Goal: Ask a question

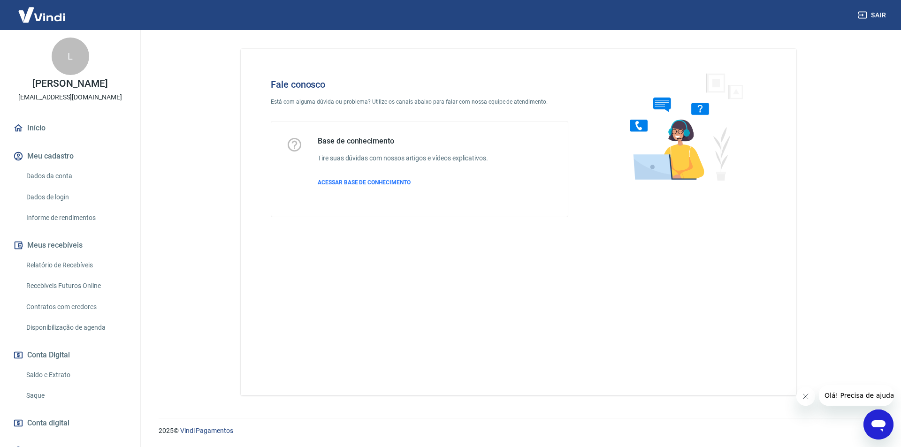
click at [877, 423] on icon "Abrir janela de mensagens" at bounding box center [878, 425] width 14 height 11
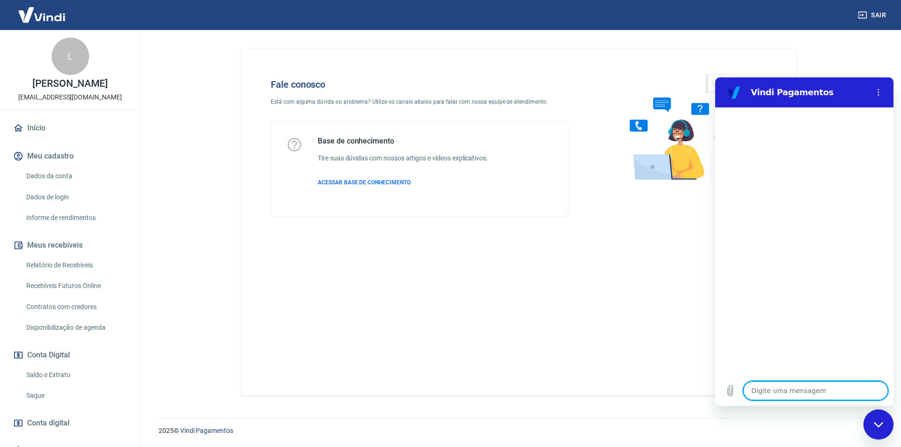
type textarea "b"
type textarea "x"
type textarea "bp"
type textarea "x"
type textarea "b"
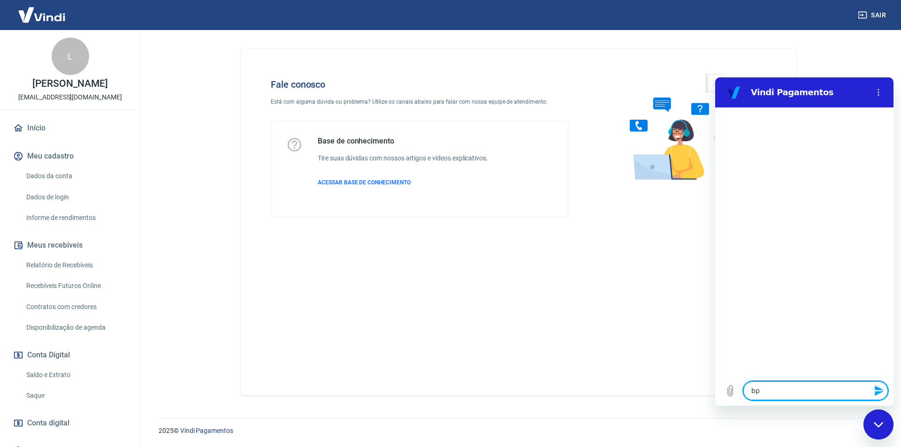
type textarea "x"
type textarea "bo"
type textarea "x"
type textarea "boa"
type textarea "x"
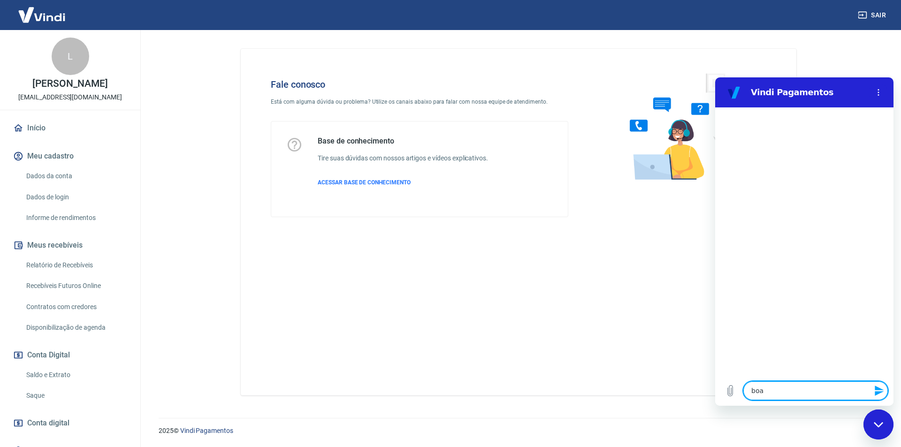
type textarea "boa"
type textarea "x"
type textarea "boa t"
type textarea "x"
type textarea "boa ta"
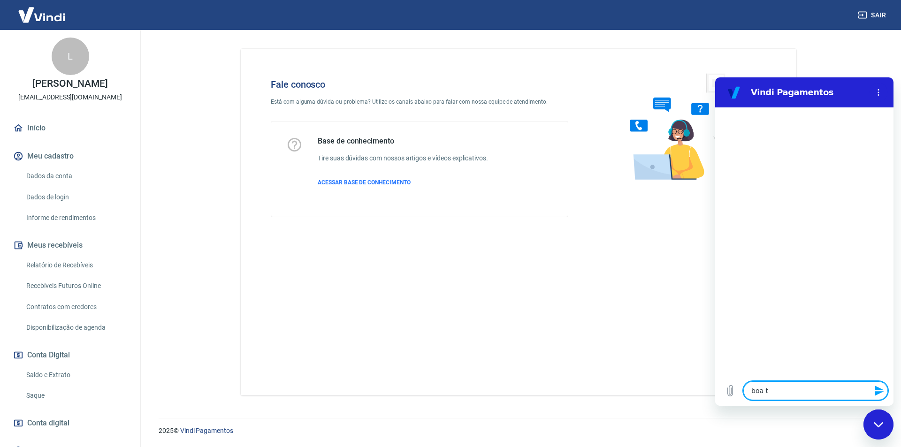
type textarea "x"
type textarea "boa tar"
type textarea "x"
type textarea "boa tard"
type textarea "x"
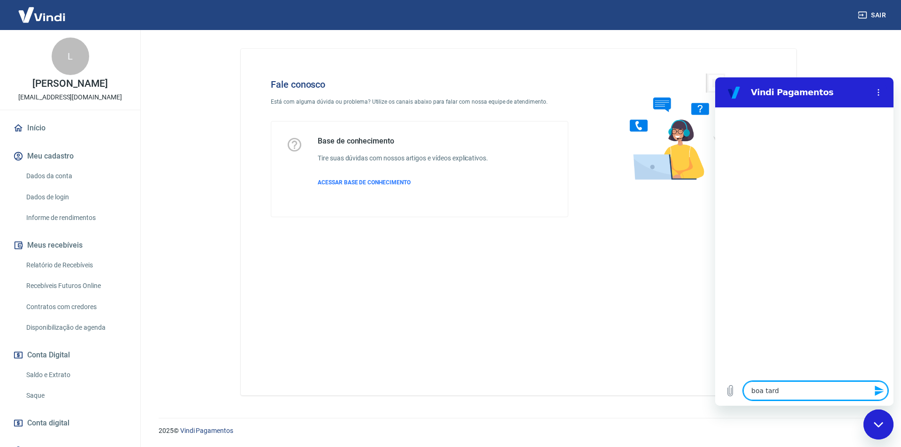
type textarea "boa tarde"
type textarea "x"
type textarea "boa tarde"
type textarea "x"
type textarea "boa tarde"
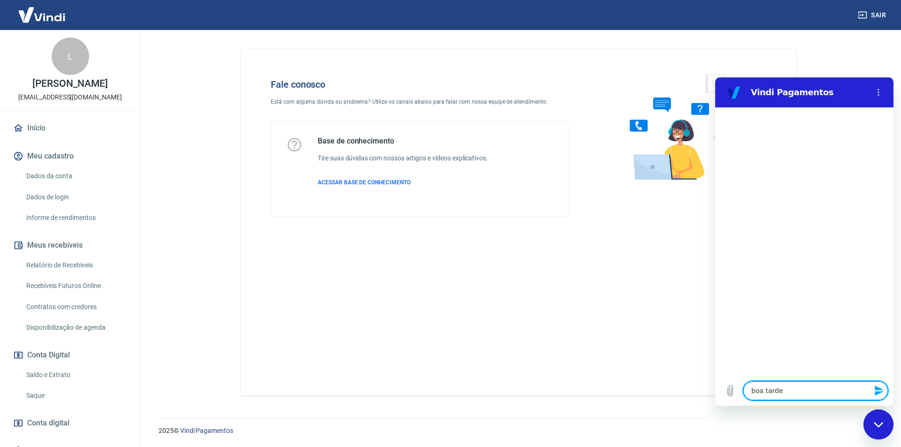
click at [794, 391] on textarea "boa tarde" at bounding box center [815, 390] width 144 height 19
type textarea "x"
type textarea "g"
type textarea "x"
type textarea "go"
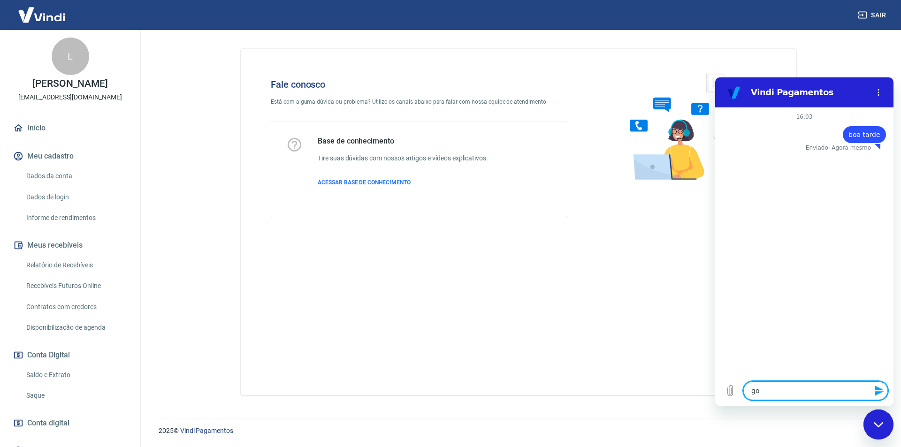
type textarea "x"
type textarea "gos"
type textarea "x"
type textarea "gost"
type textarea "x"
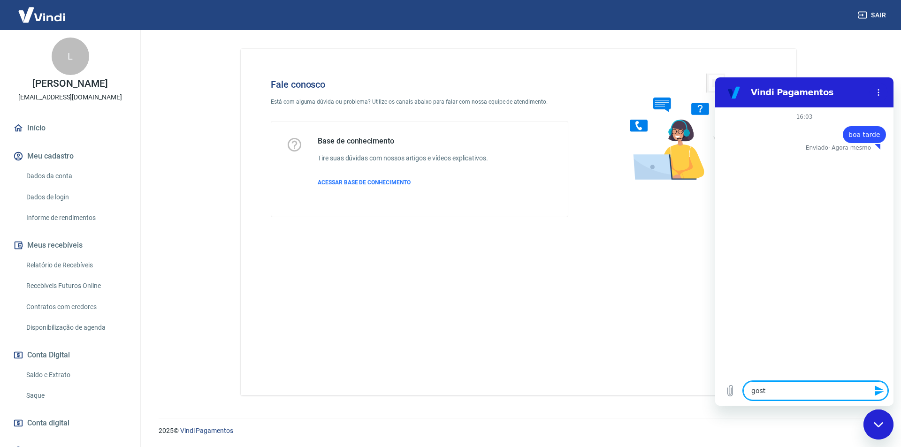
type textarea "gosta"
type textarea "x"
type textarea "gostar"
type textarea "x"
type textarea "gostari"
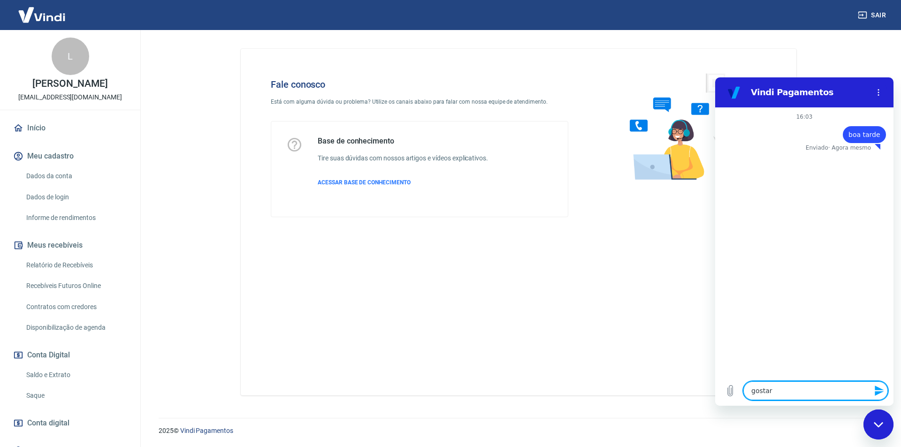
type textarea "x"
type textarea "gostaria"
type textarea "x"
type textarea "gostaria"
type textarea "x"
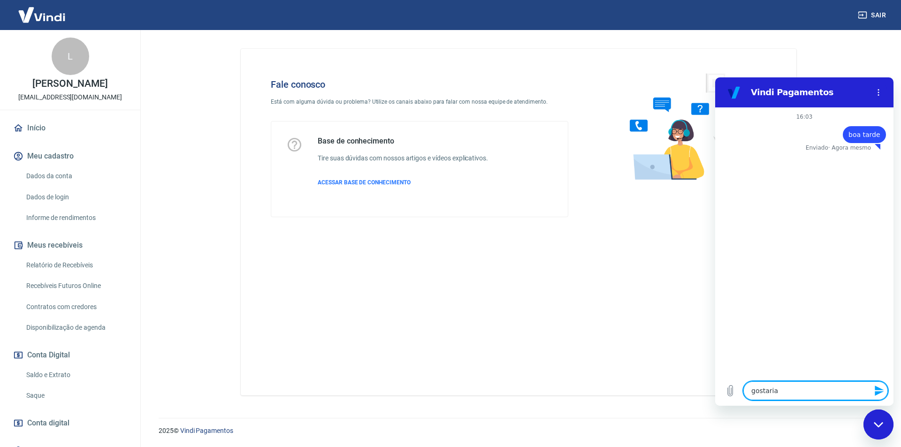
type textarea "gostaria d"
type textarea "x"
type textarea "gostaria de"
type textarea "x"
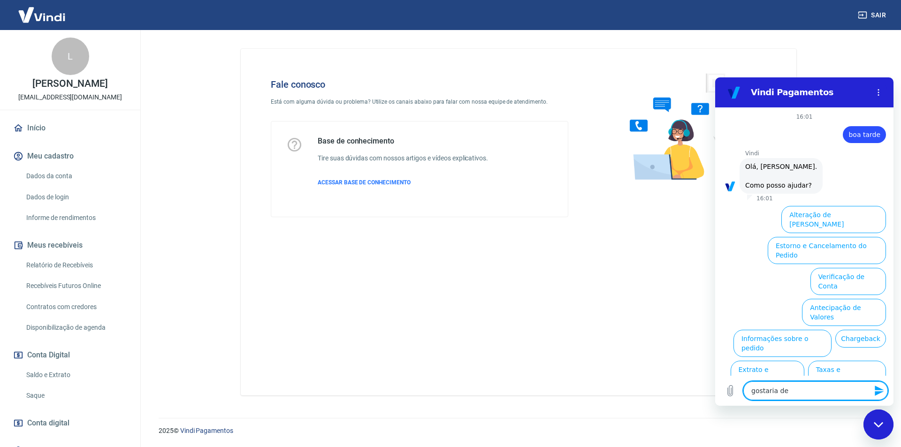
type textarea "gostaria de"
type textarea "x"
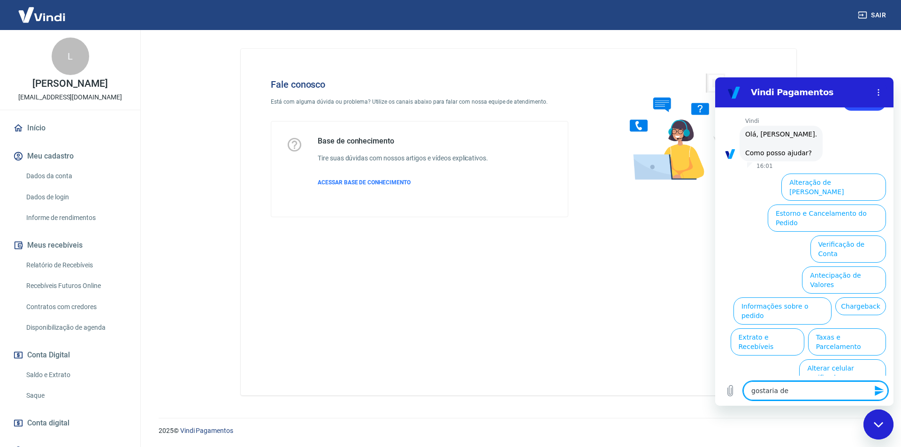
type textarea "gostaria de s"
type textarea "x"
type textarea "gostaria de"
type textarea "x"
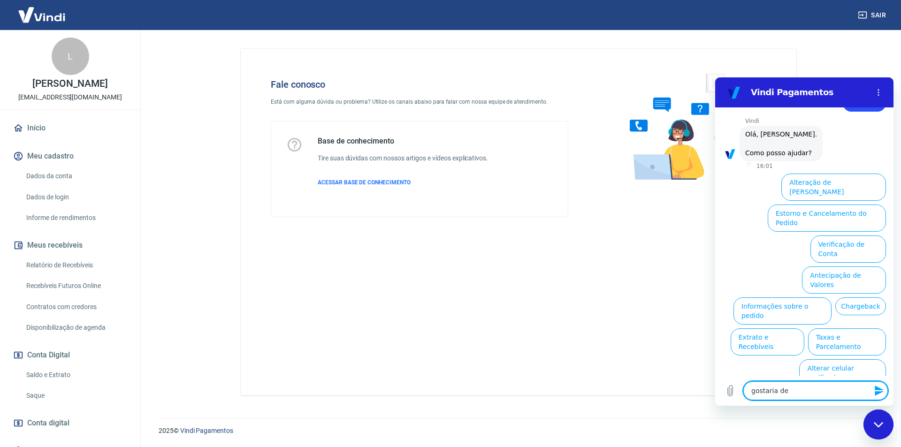
type textarea "gostaria de"
type textarea "x"
type textarea "gostaria d"
type textarea "x"
type textarea "gostaria"
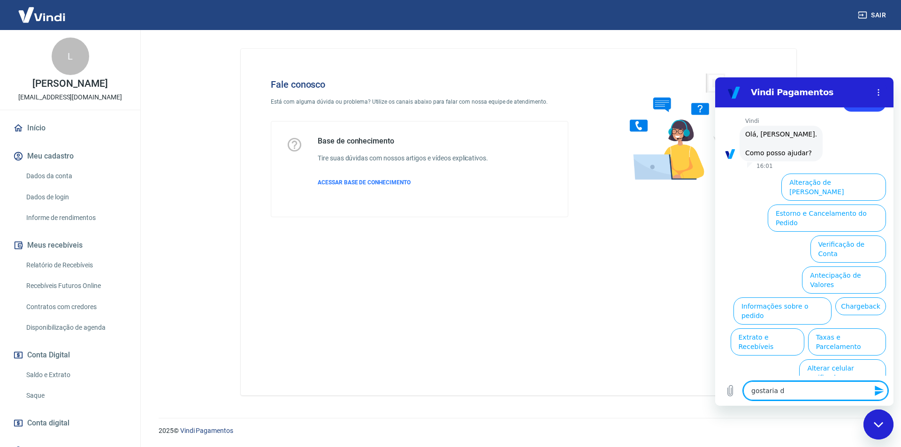
type textarea "x"
type textarea "gostaria"
type textarea "x"
type textarea "gostari"
type textarea "x"
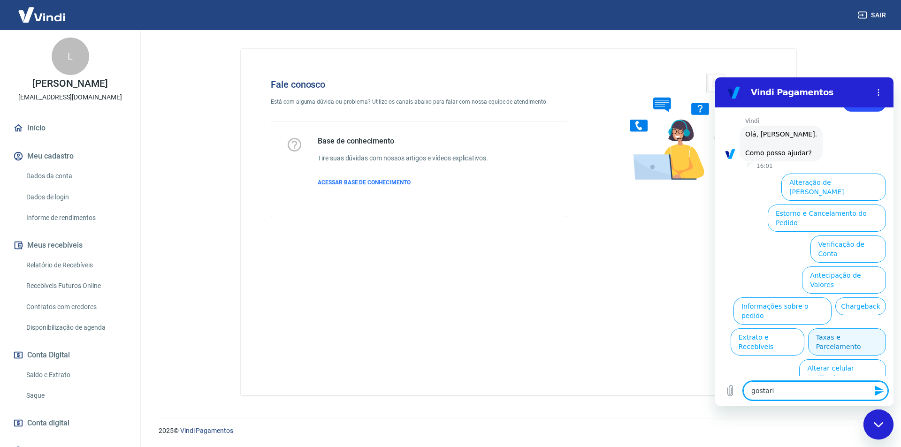
type textarea "gostar"
type textarea "x"
type textarea "gosta"
type textarea "x"
type textarea "gost"
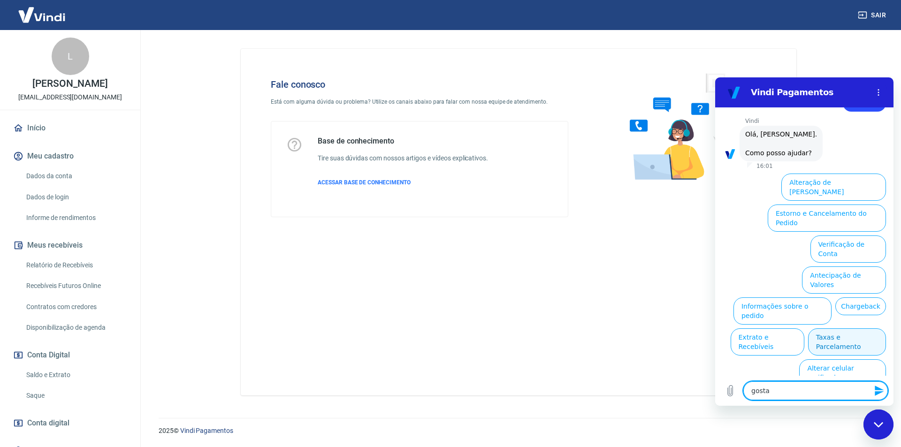
type textarea "x"
type textarea "gos"
type textarea "x"
type textarea "go"
type textarea "x"
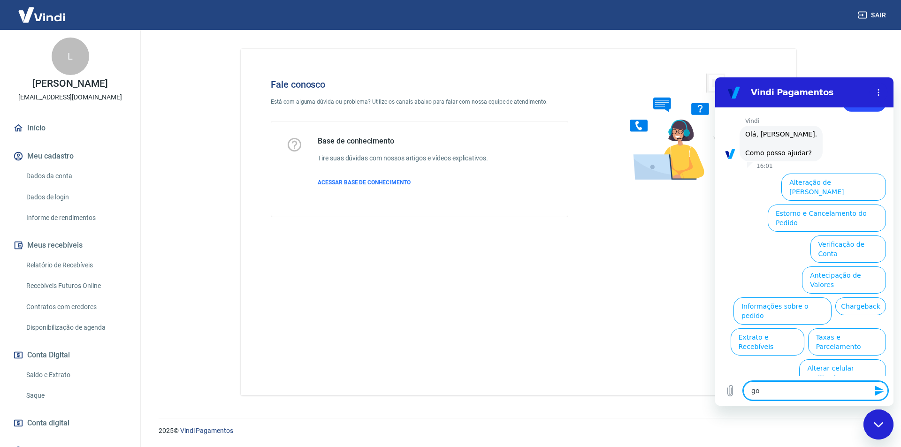
type textarea "g"
type textarea "x"
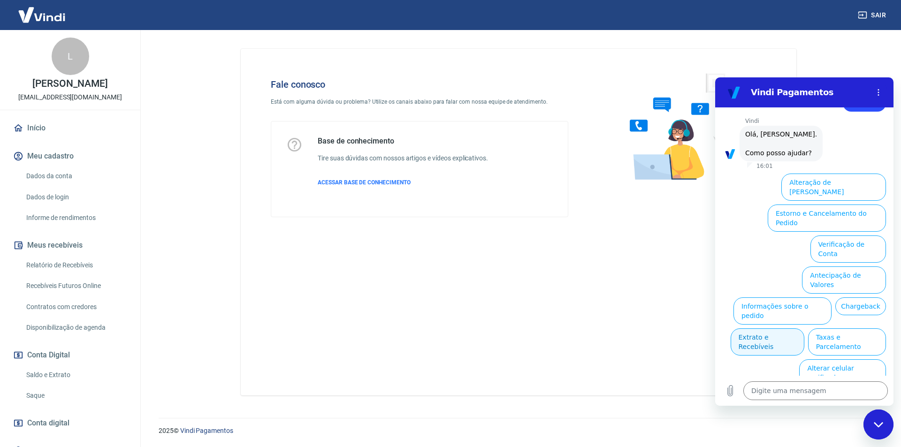
click at [804, 328] on button "Extrato e Recebíveis" at bounding box center [767, 341] width 74 height 27
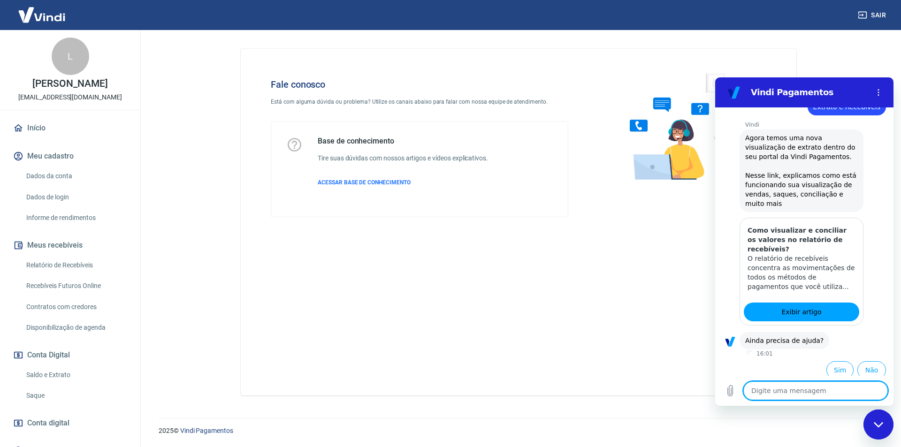
scroll to position [115, 0]
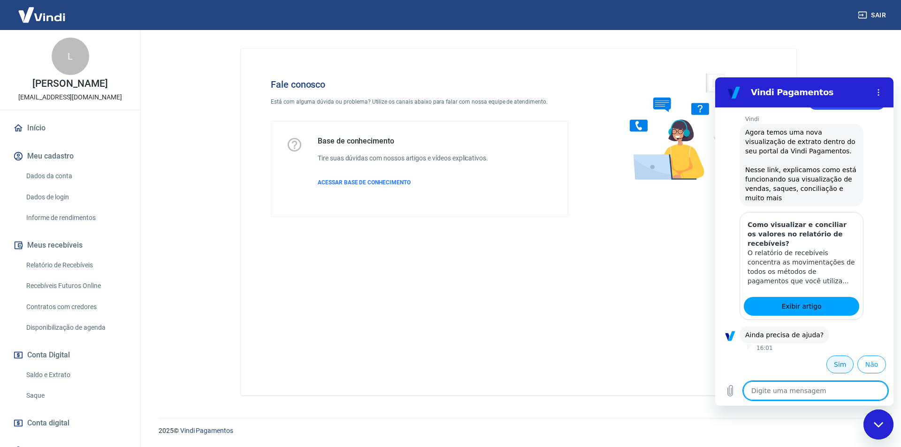
click at [836, 371] on button "Sim" at bounding box center [839, 365] width 27 height 18
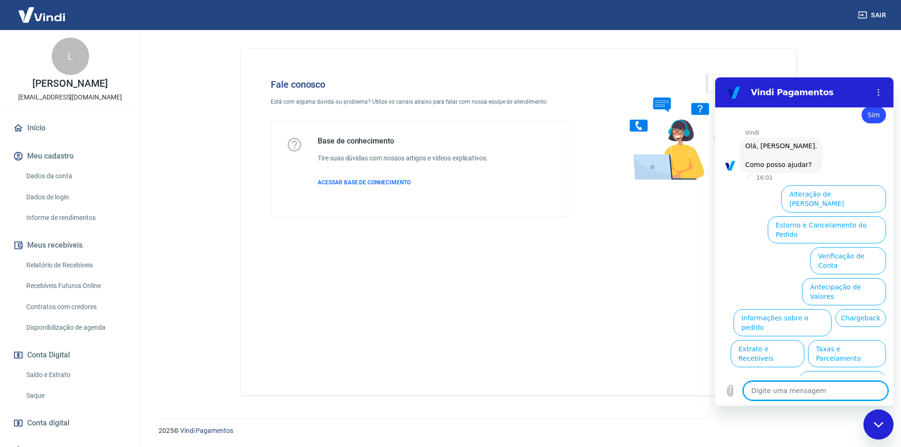
scroll to position [369, 0]
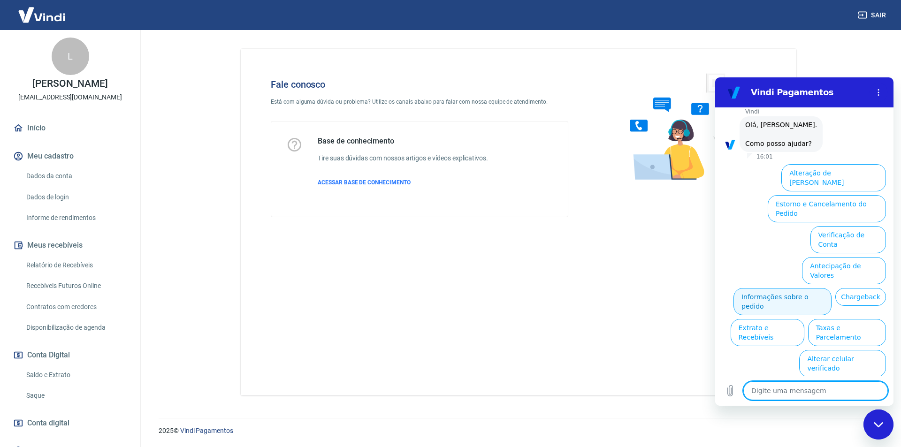
click at [831, 288] on button "Informações sobre o pedido" at bounding box center [782, 301] width 98 height 27
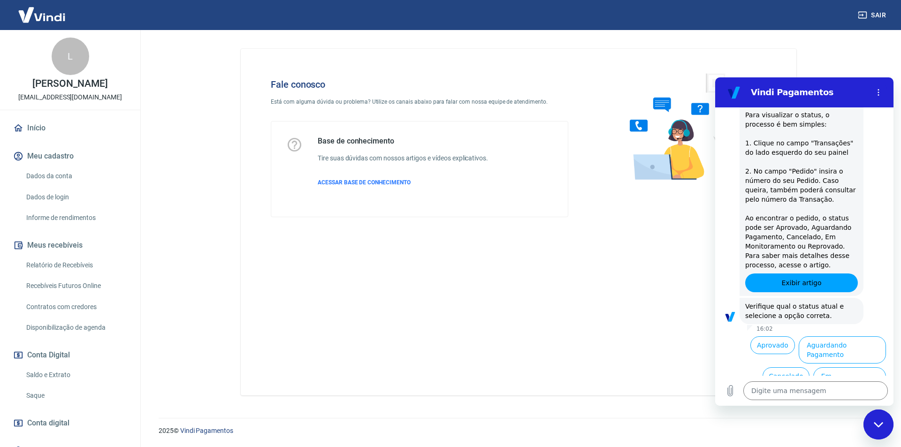
scroll to position [531, 0]
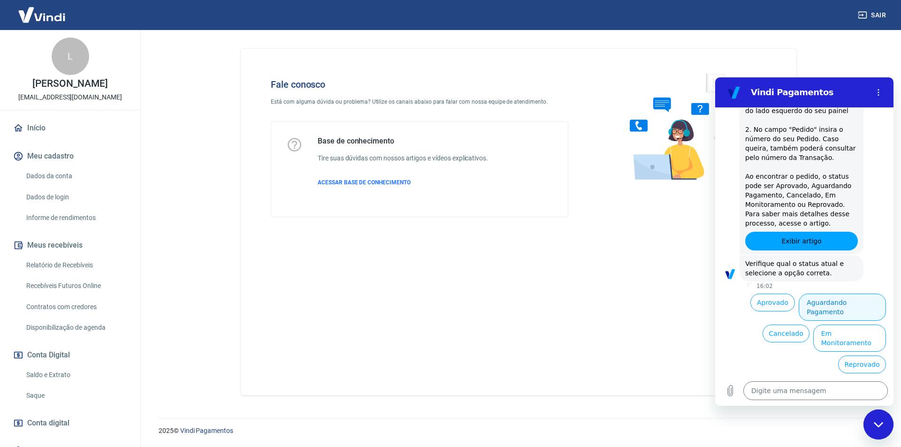
click at [853, 321] on button "Aguardando Pagamento" at bounding box center [841, 307] width 87 height 27
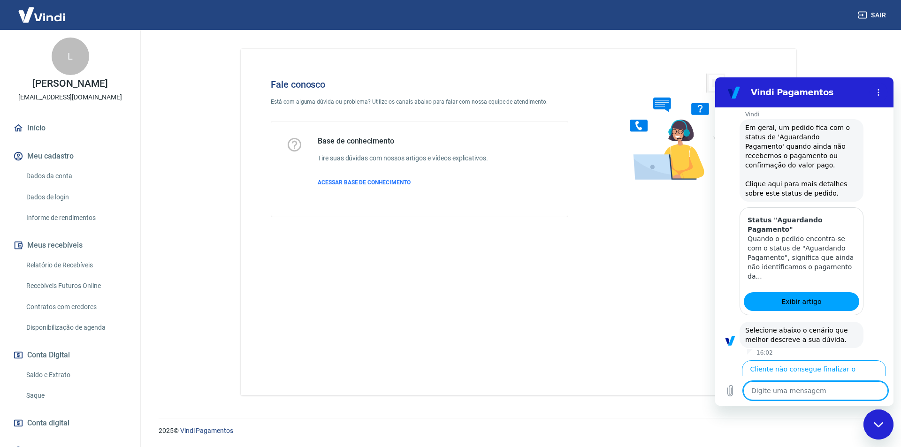
scroll to position [796, 0]
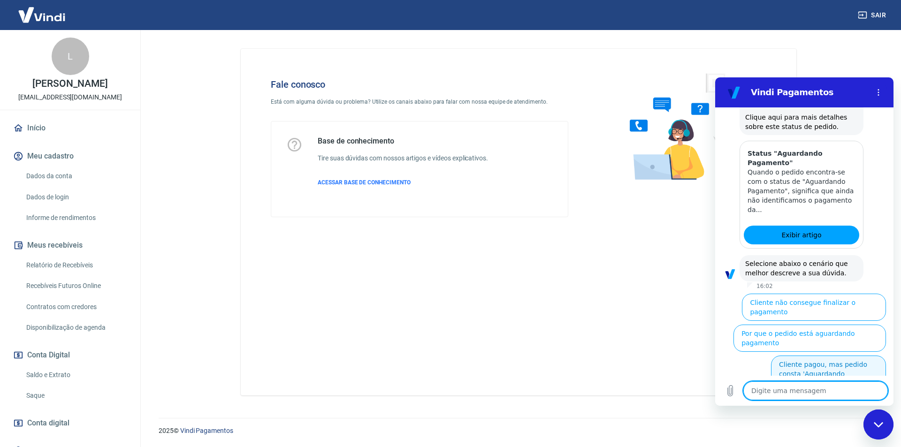
click at [841, 366] on button "Cliente pagou, mas pedido consta 'Aguardando Pagamento'" at bounding box center [828, 374] width 115 height 37
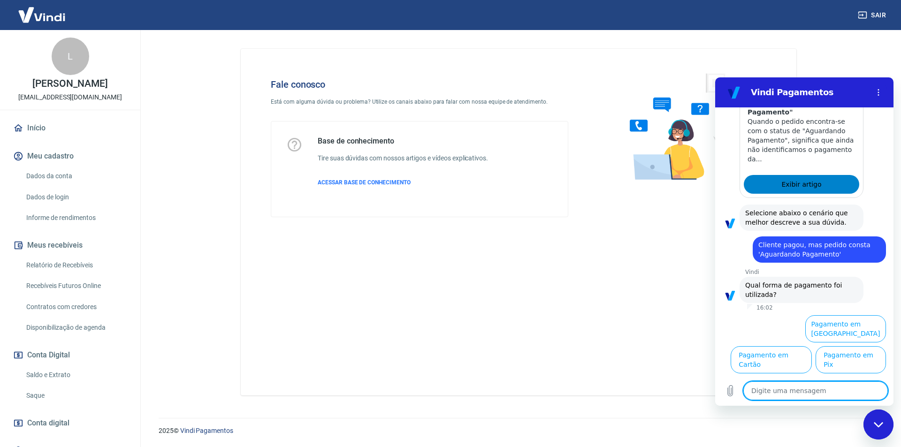
scroll to position [859, 0]
click at [837, 366] on button "Pagamento em Pix" at bounding box center [850, 359] width 70 height 27
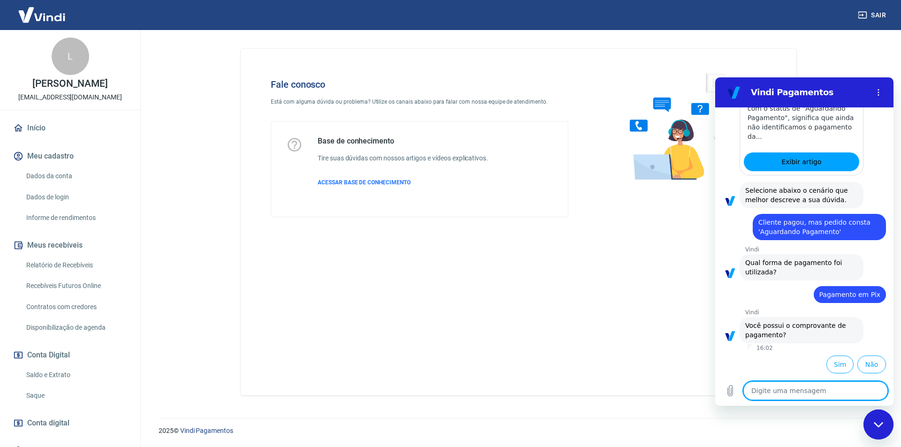
scroll to position [879, 0]
click at [840, 368] on button "Sim" at bounding box center [839, 365] width 27 height 18
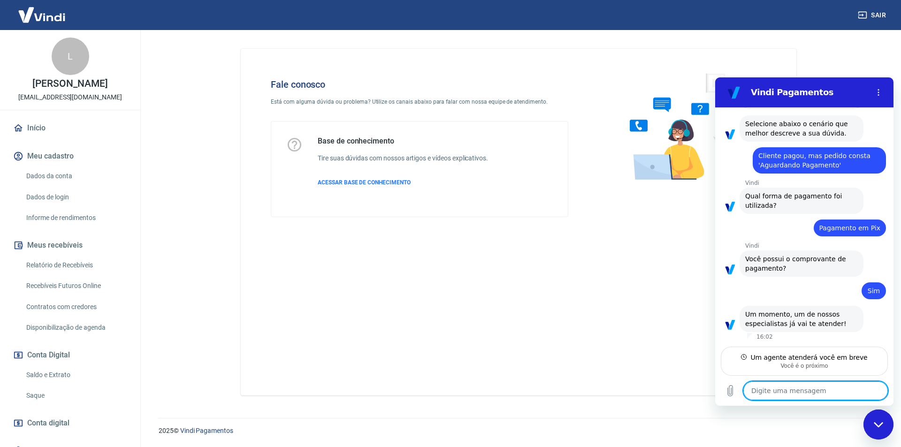
scroll to position [945, 0]
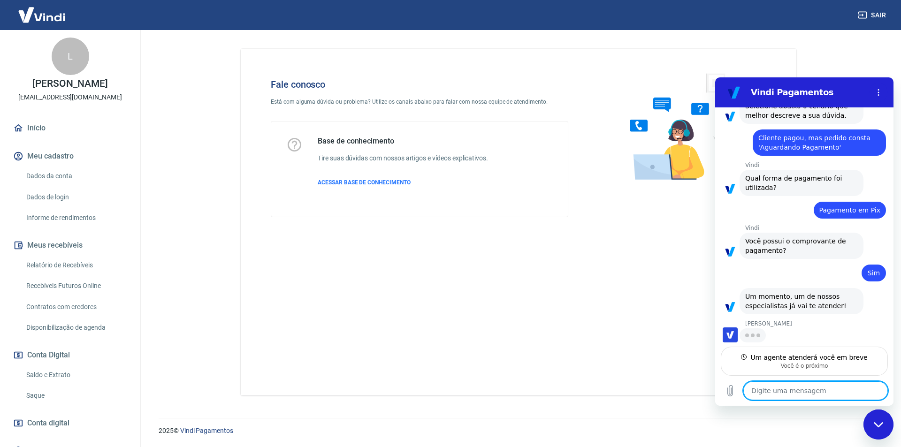
type textarea "x"
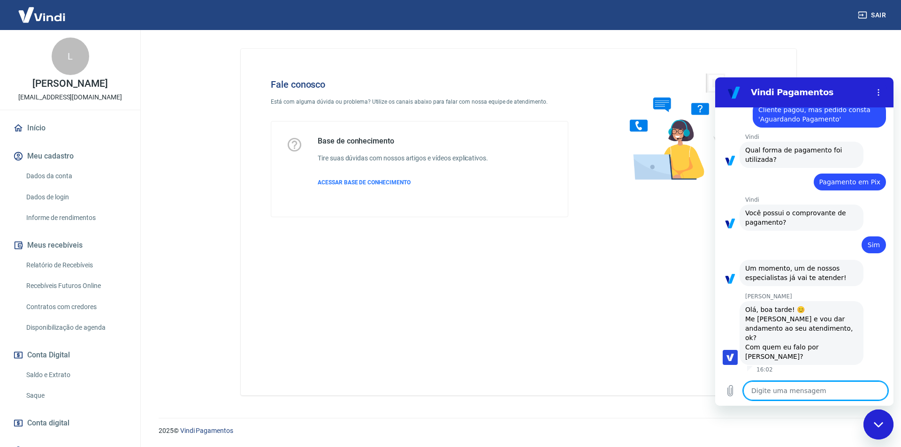
scroll to position [981, 0]
type textarea "o"
type textarea "x"
type textarea "oi"
type textarea "x"
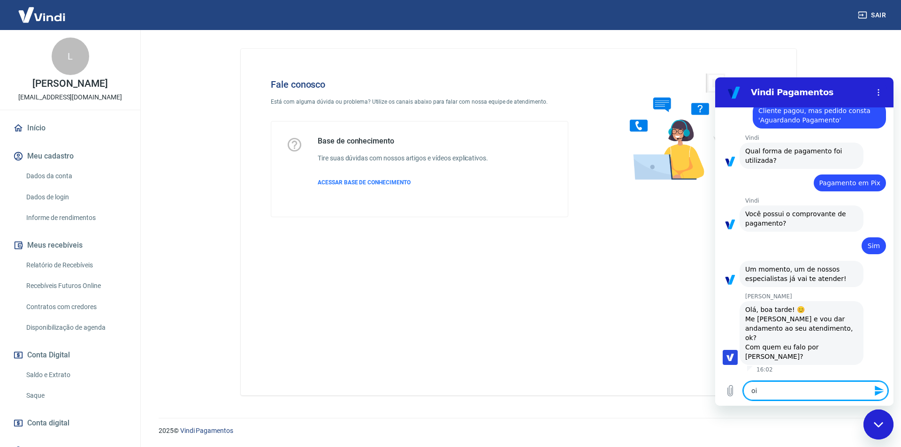
type textarea "oii"
type textarea "x"
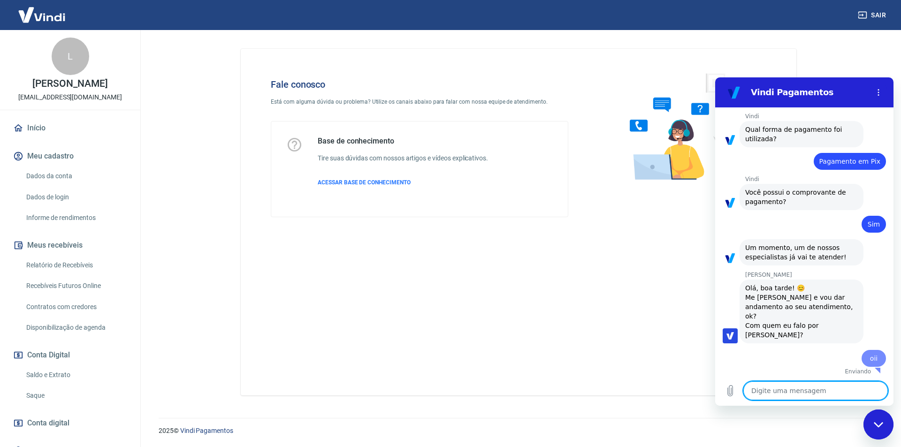
type textarea "x"
type textarea "m"
type textarea "x"
type textarea "me"
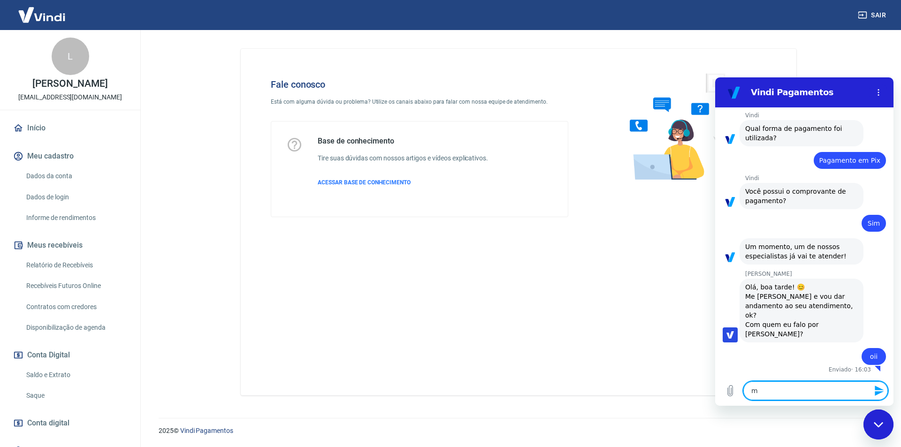
type textarea "x"
type textarea "me"
type textarea "x"
type textarea "me c"
type textarea "x"
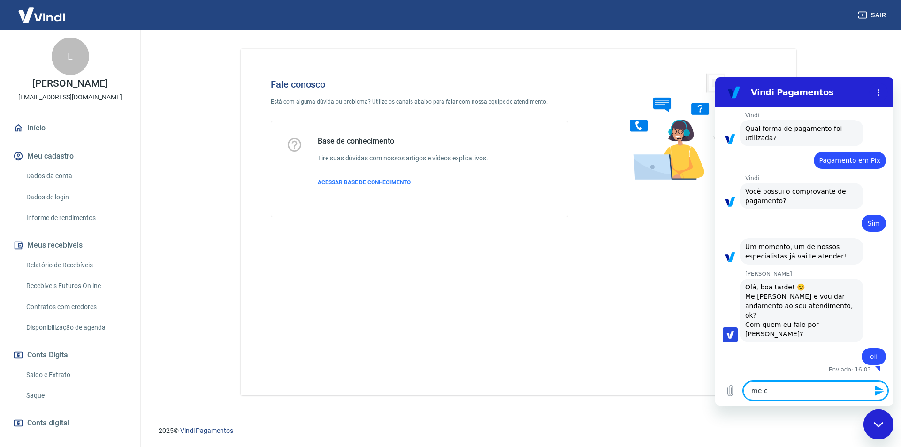
type textarea "me ch"
type textarea "x"
type textarea "me cha"
type textarea "x"
type textarea "me cham"
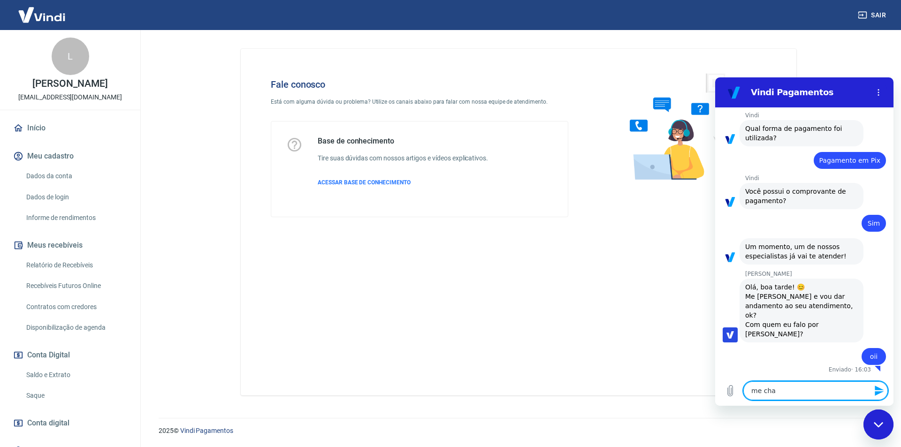
type textarea "x"
type textarea "me chamo"
type textarea "x"
type textarea "me chamo"
type textarea "x"
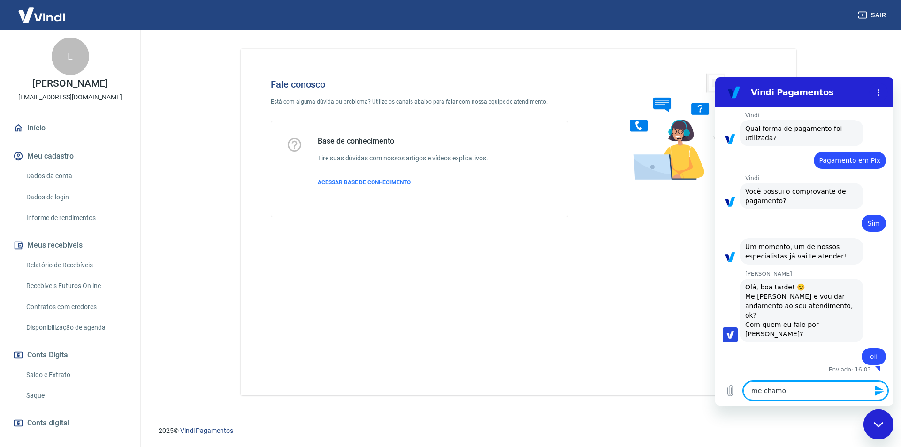
type textarea "me chamo B"
type textarea "x"
type textarea "me chamo Br"
type textarea "x"
type textarea "me chamo Bru"
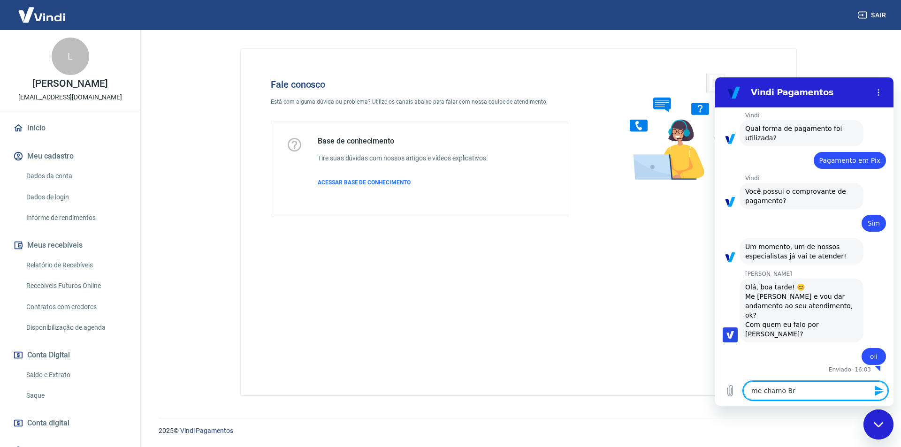
type textarea "x"
type textarea "me chamo Brun"
type textarea "x"
type textarea "me chamo Bruna"
type textarea "x"
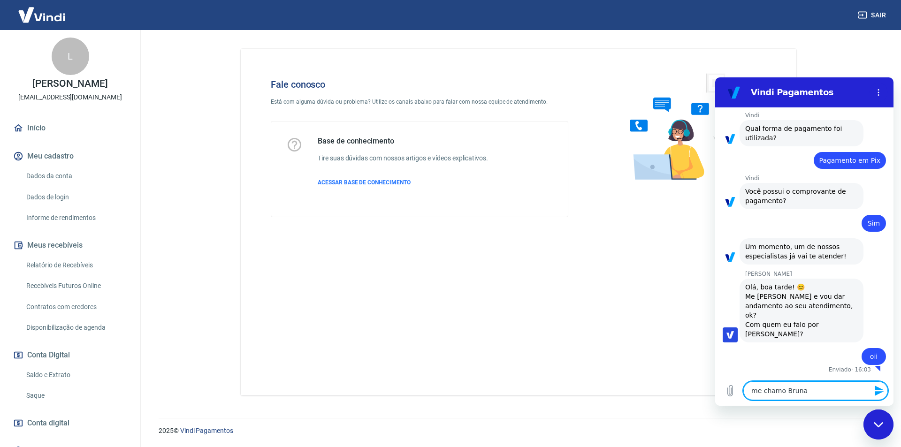
type textarea "me chamo Bruna"
type textarea "x"
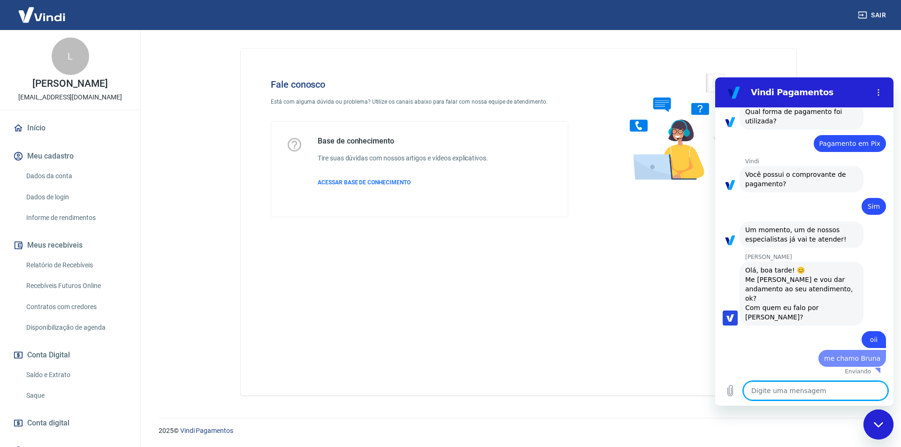
type textarea "x"
type textarea "u"
type textarea "x"
type textarea "um"
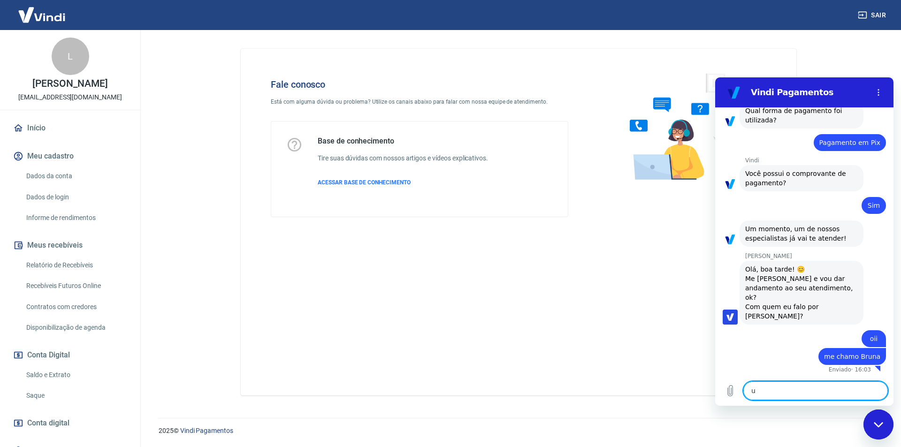
type textarea "x"
type textarea "uma"
type textarea "x"
type textarea "uma"
type textarea "x"
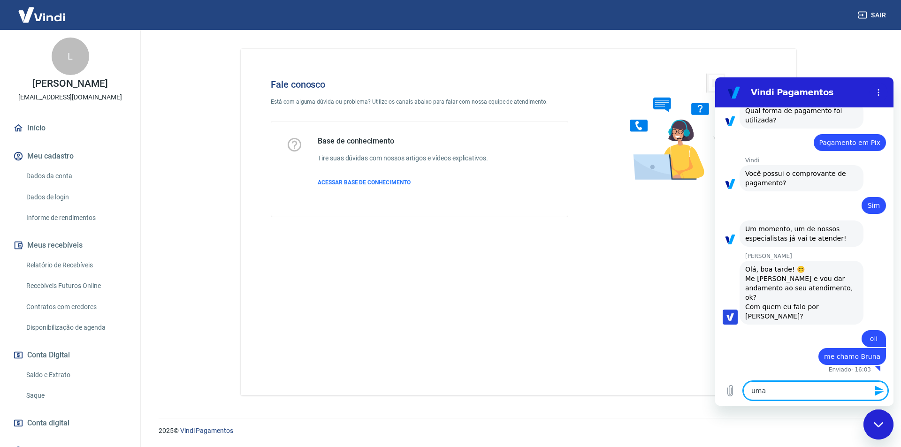
type textarea "uma c"
type textarea "x"
type textarea "uma cx"
type textarea "x"
type textarea "uma cxl"
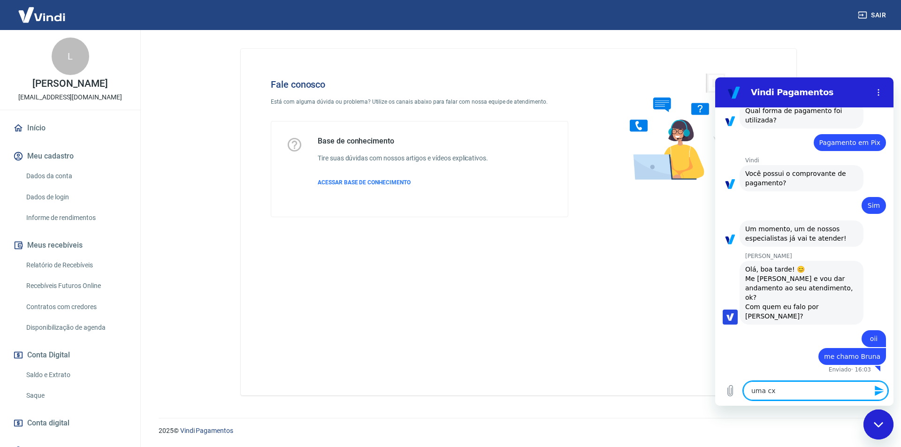
type textarea "x"
type textarea "uma cxli"
type textarea "x"
type textarea "uma cxlie"
type textarea "x"
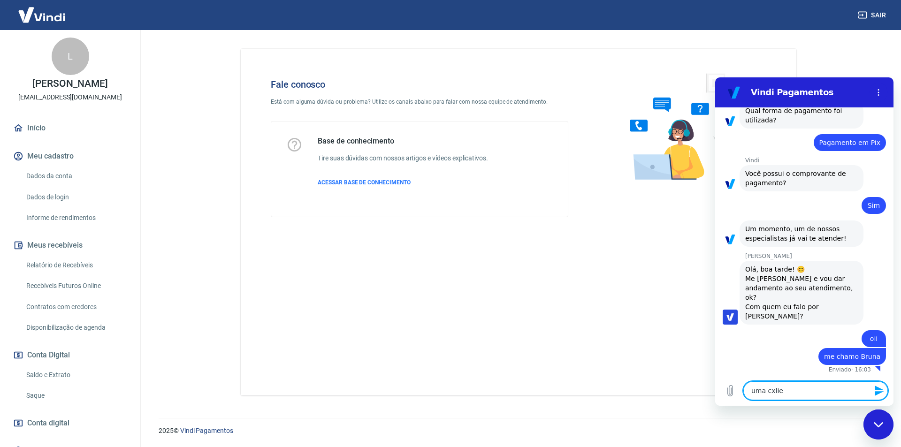
type textarea "uma cxlien"
type textarea "x"
type textarea "uma cxlient"
type textarea "x"
type textarea "uma cxliente"
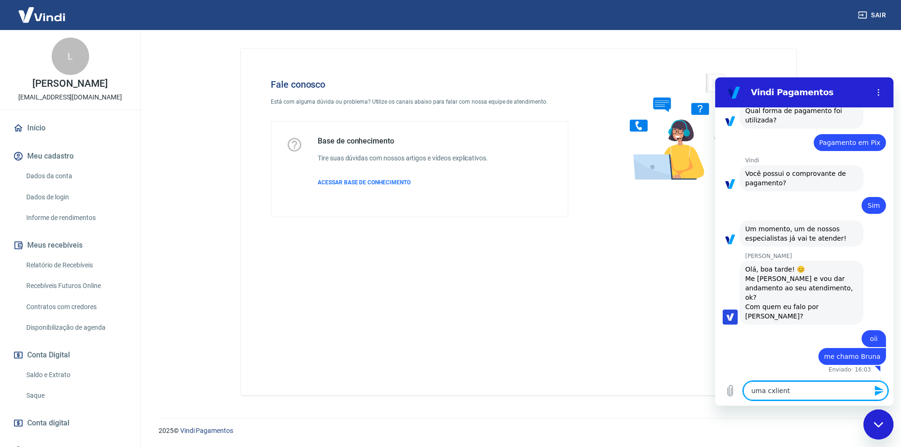
type textarea "x"
type textarea "uma cxliente"
type textarea "x"
type textarea "uma cxliente"
type textarea "x"
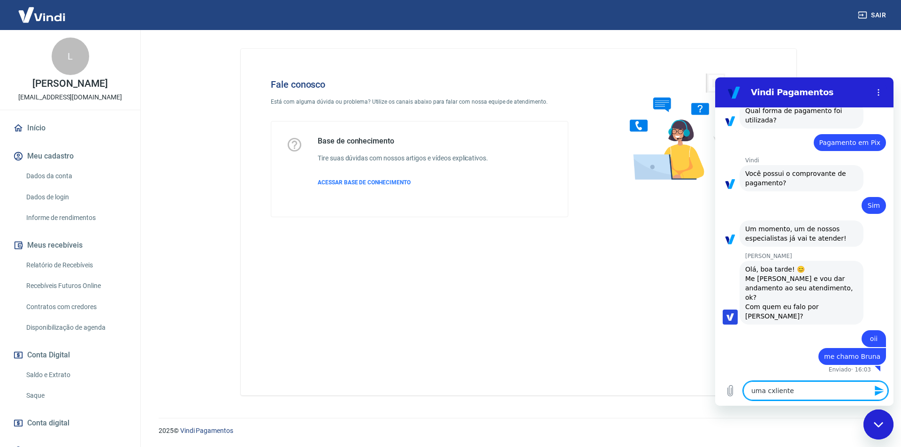
type textarea "uma cxlient"
type textarea "x"
type textarea "uma cxlien"
type textarea "x"
type textarea "uma cxlie"
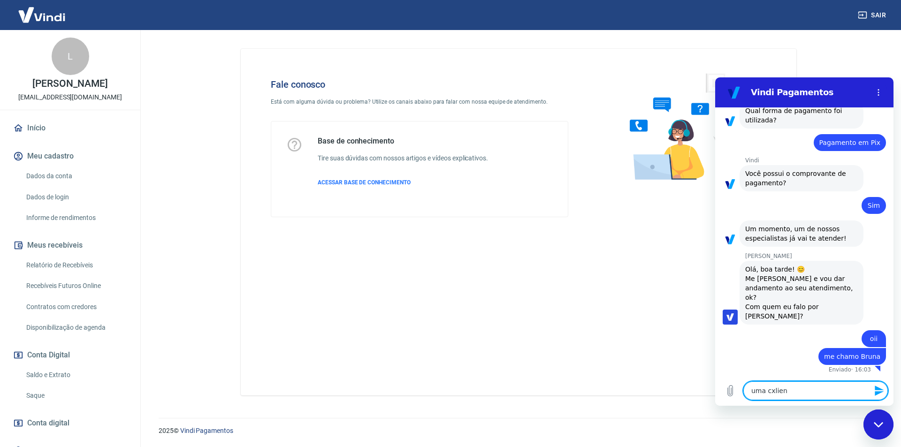
type textarea "x"
type textarea "uma cxli"
type textarea "x"
type textarea "uma cxl"
type textarea "x"
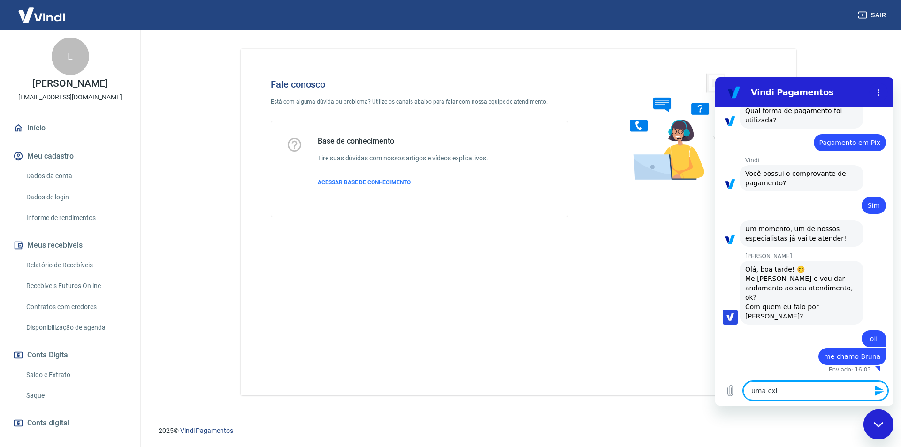
type textarea "uma cx"
type textarea "x"
type textarea "uma c"
type textarea "x"
type textarea "uma cl"
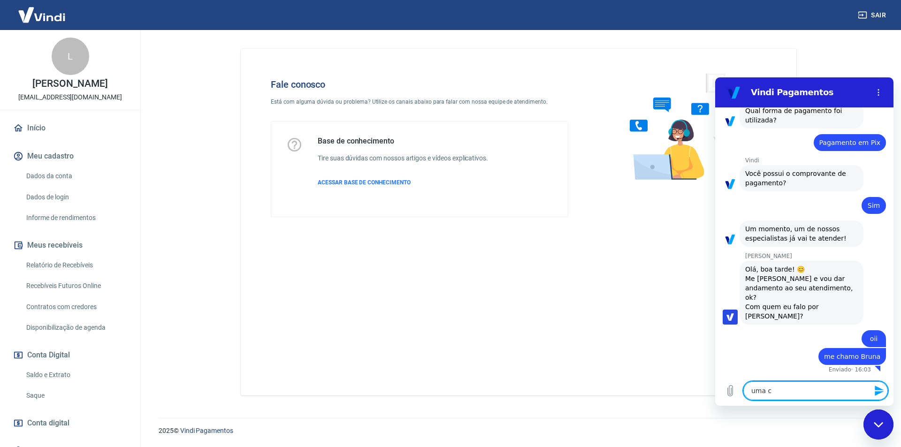
type textarea "x"
type textarea "uma clo"
type textarea "x"
type textarea "uma cl"
type textarea "x"
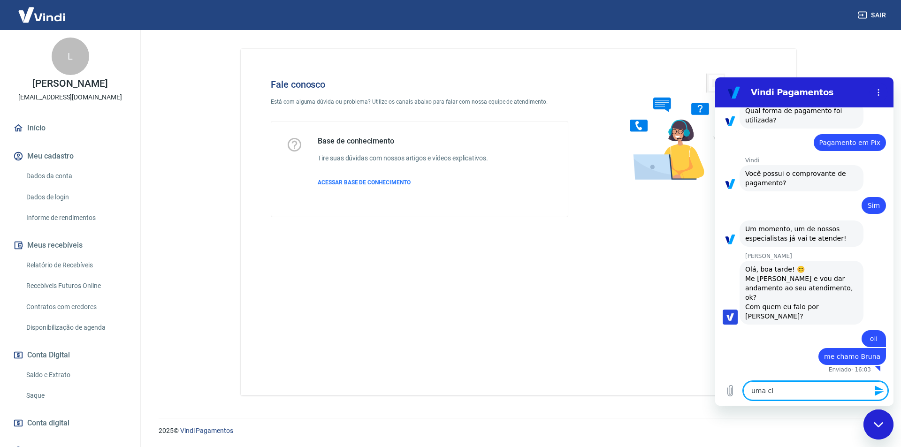
type textarea "uma c"
type textarea "x"
type textarea "uma"
type textarea "x"
type textarea "uma"
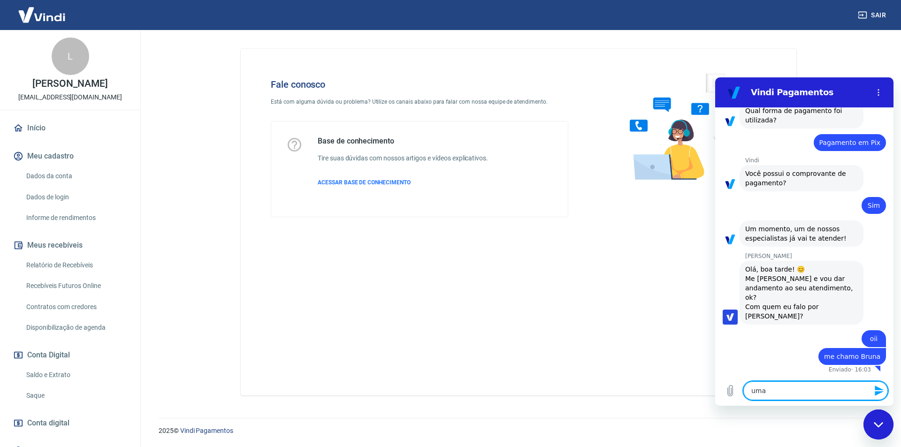
type textarea "x"
type textarea "uma"
type textarea "x"
type textarea "uma"
type textarea "x"
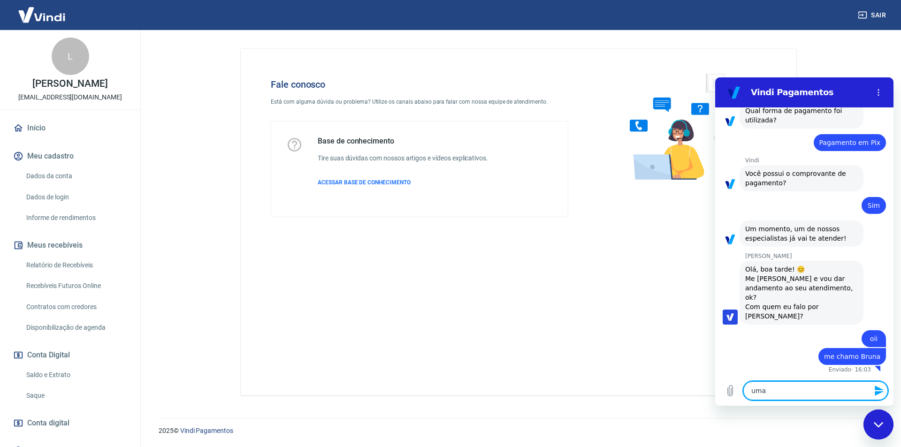
type textarea "um"
type textarea "x"
type textarea "uma"
type textarea "x"
type textarea "uma"
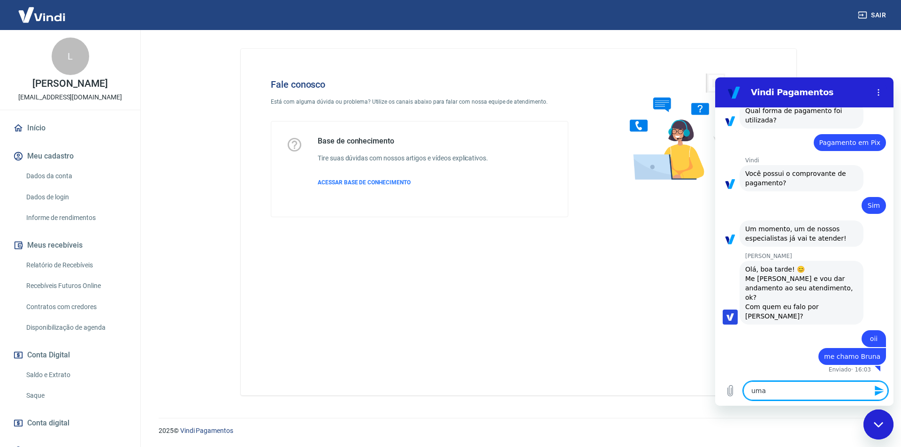
type textarea "x"
type textarea "uma c"
type textarea "x"
type textarea "uma cl"
type textarea "x"
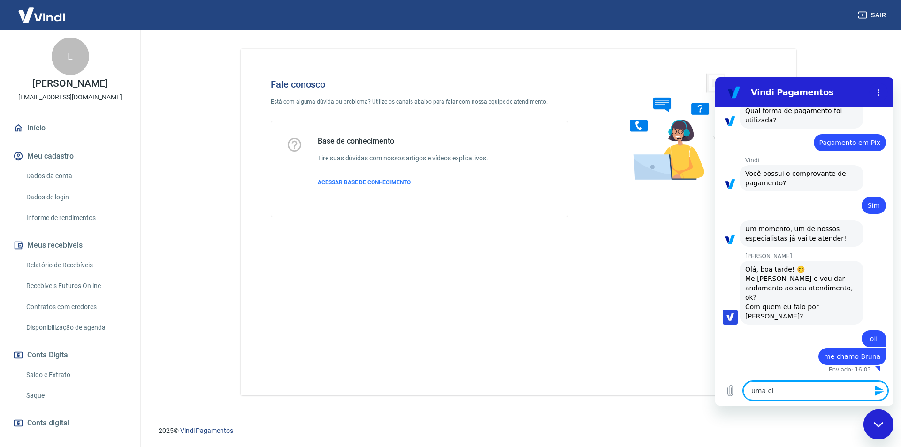
type textarea "uma cli"
type textarea "x"
type textarea "uma clie"
type textarea "x"
type textarea "uma clien"
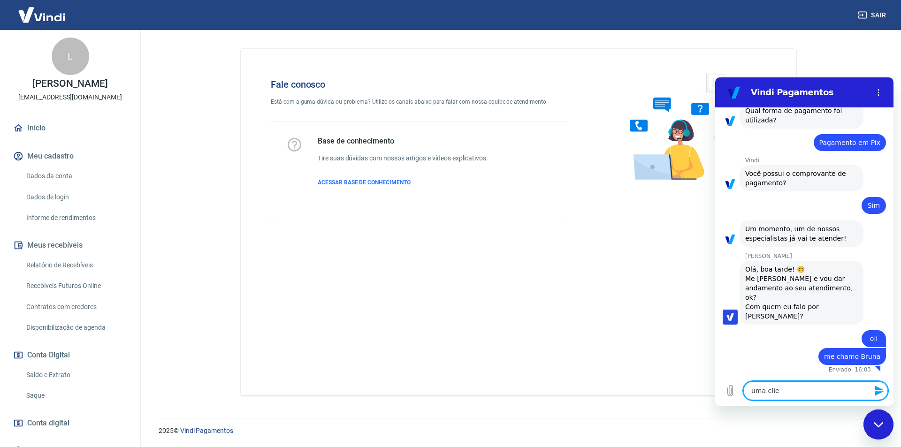
type textarea "x"
type textarea "uma client"
type textarea "x"
type textarea "uma cliente"
type textarea "x"
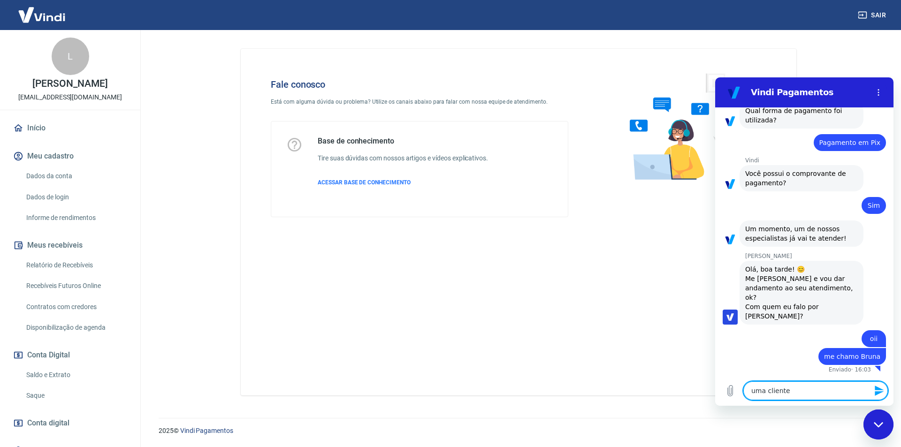
type textarea "uma cliente"
type textarea "x"
click at [814, 394] on textarea "uma cliente" at bounding box center [815, 390] width 144 height 19
click at [809, 396] on textarea "uma cliente" at bounding box center [815, 390] width 144 height 19
click at [822, 388] on textarea "uma cliente" at bounding box center [815, 390] width 144 height 19
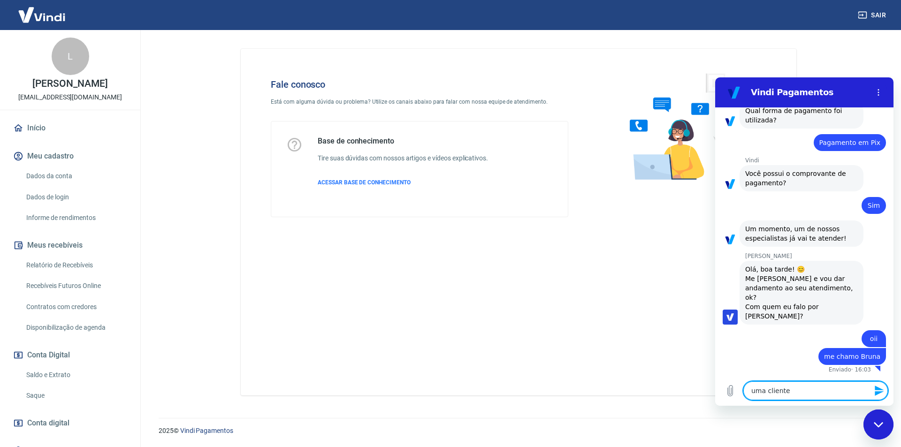
click at [836, 395] on textarea "uma cliente" at bounding box center [815, 390] width 144 height 19
type textarea "uma cliente r"
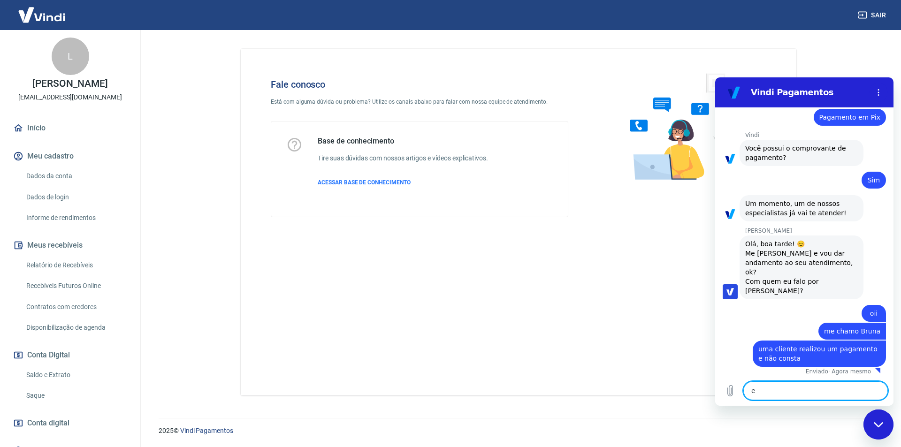
scroll to position [1049, 0]
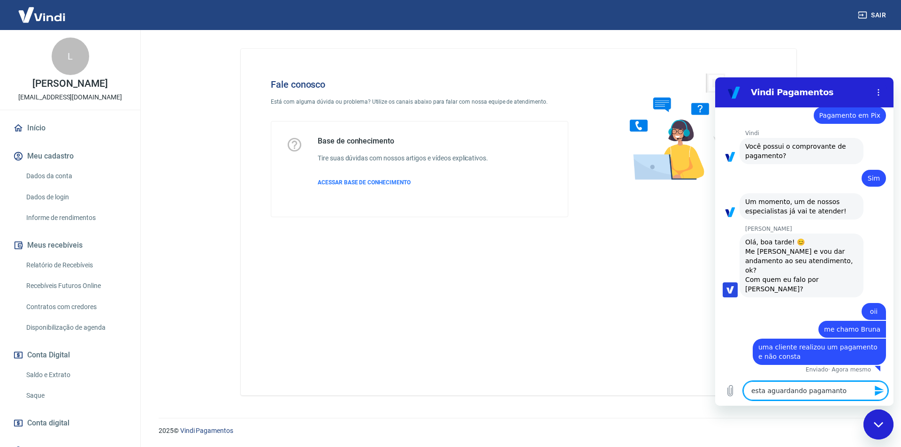
click at [825, 392] on textarea "esta aguardando pagamanto" at bounding box center [815, 390] width 144 height 19
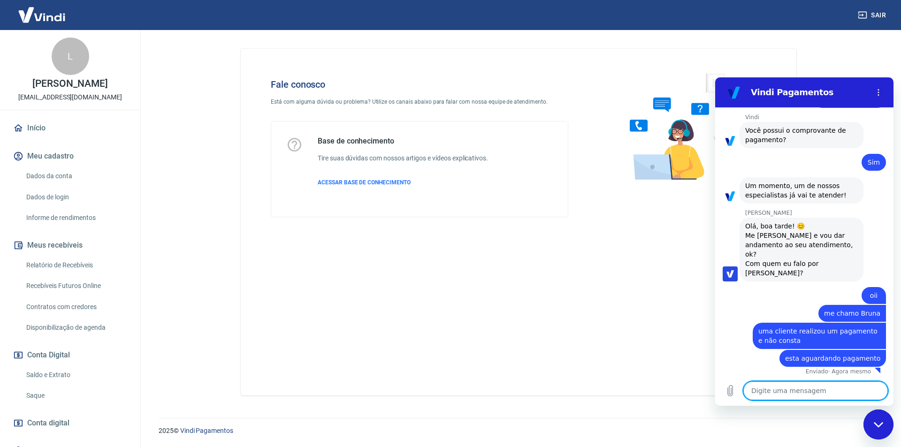
scroll to position [1066, 0]
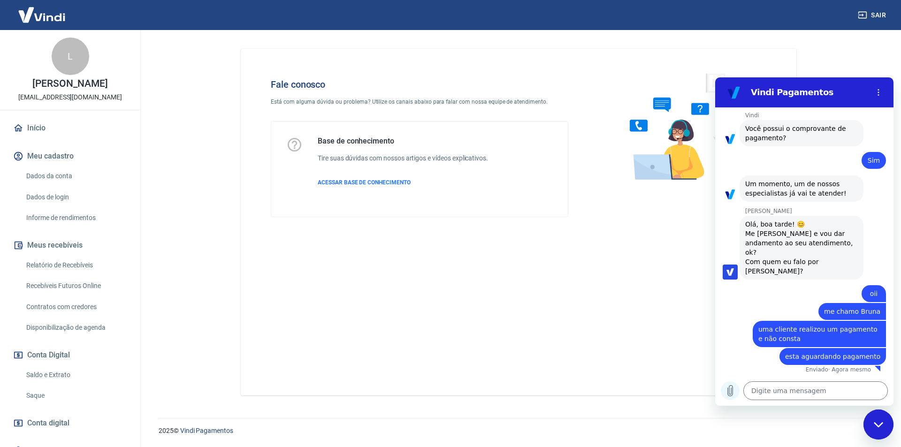
click at [726, 391] on icon "Carregar arquivo" at bounding box center [729, 390] width 11 height 11
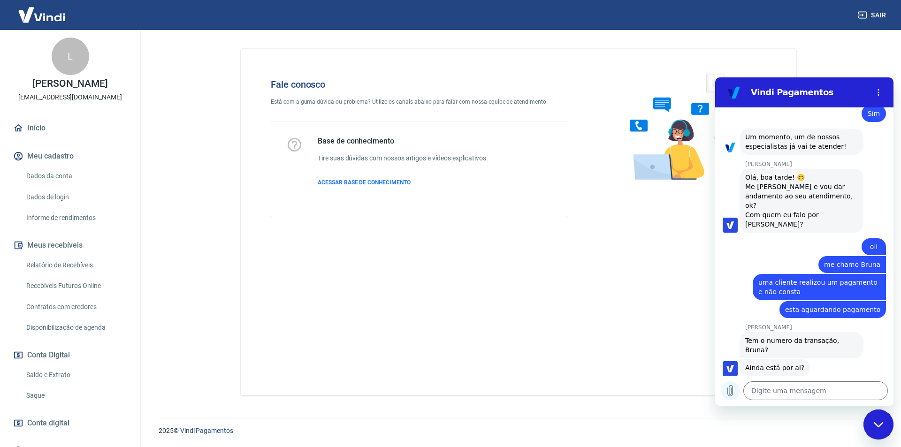
scroll to position [1115, 0]
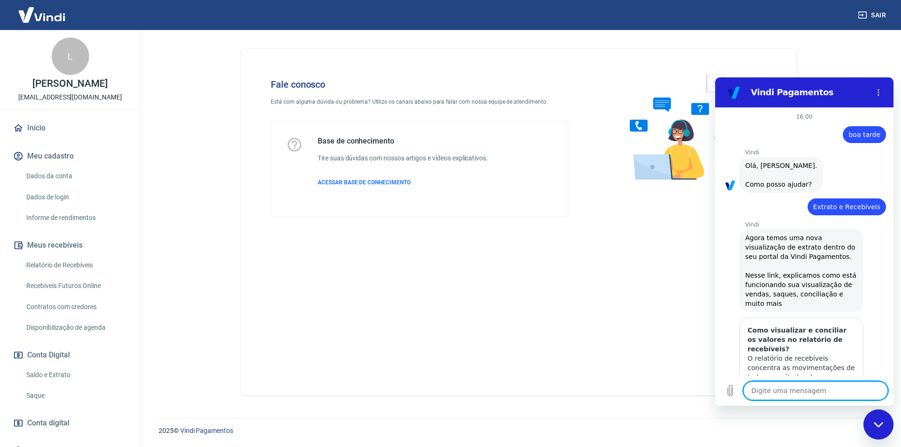
scroll to position [1115, 0]
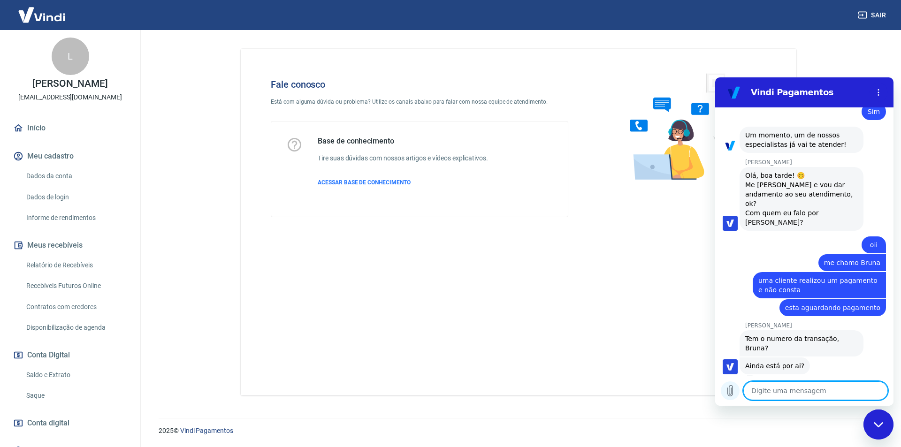
click at [730, 391] on icon "Carregar arquivo" at bounding box center [729, 390] width 11 height 11
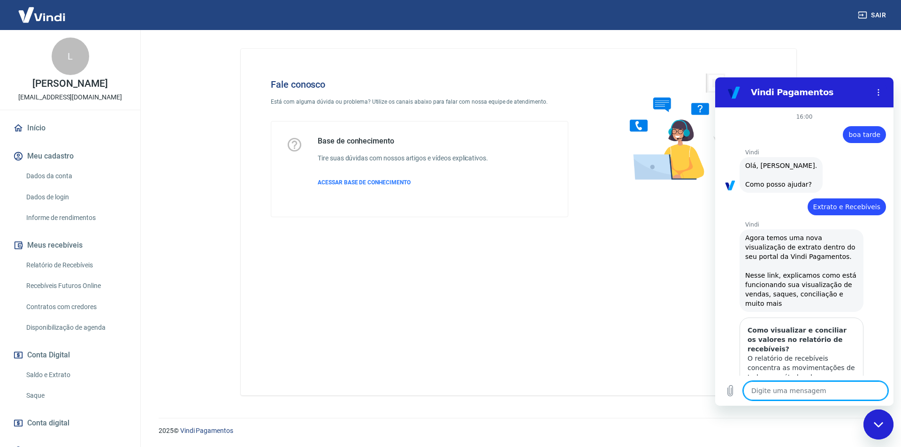
scroll to position [1115, 0]
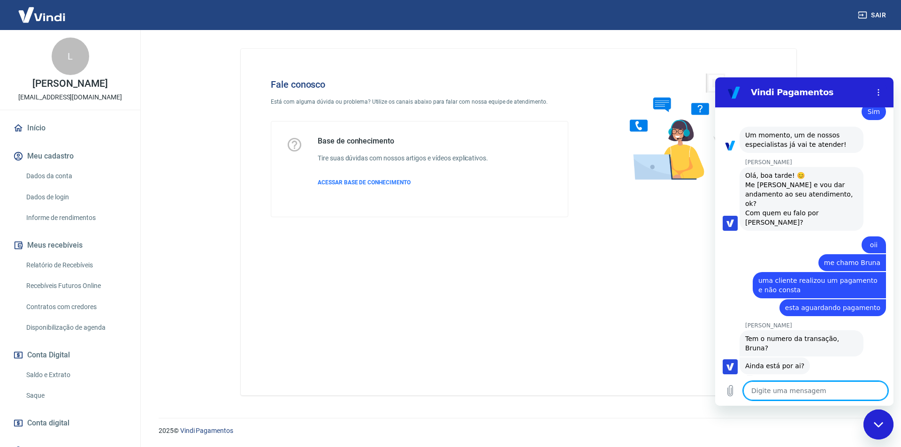
click at [791, 388] on textarea at bounding box center [815, 390] width 144 height 19
type textarea "s"
type textarea "x"
type textarea "si"
type textarea "x"
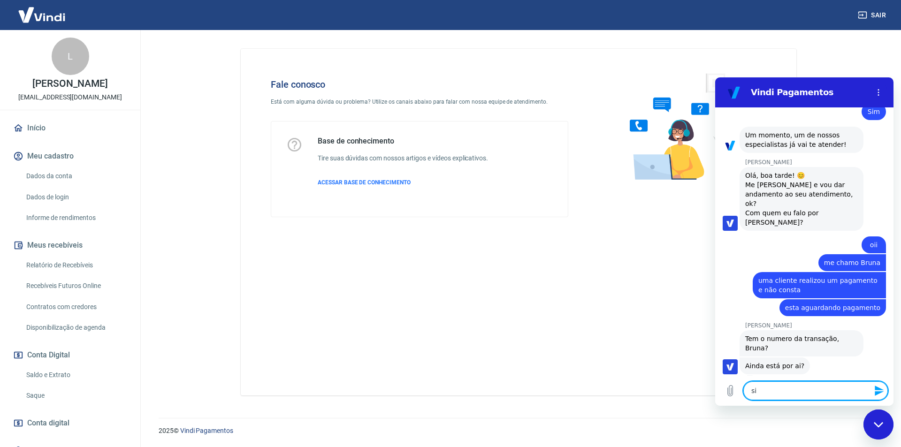
type textarea "sim"
type textarea "x"
type textarea "sim"
type textarea "x"
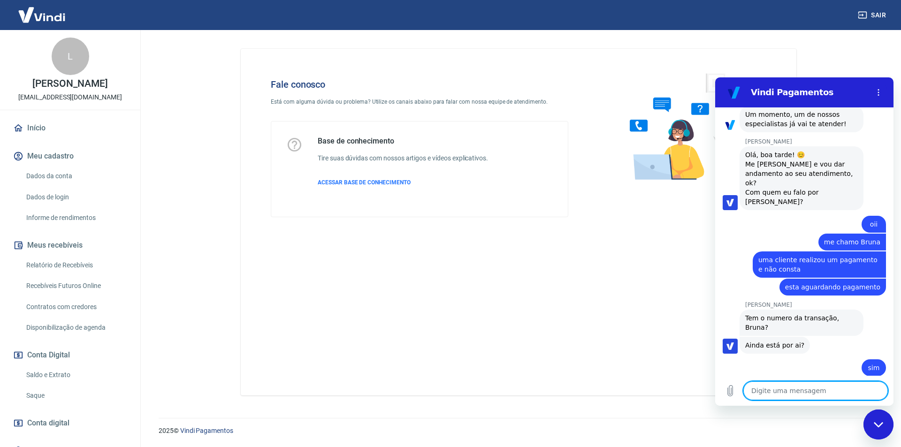
scroll to position [1138, 0]
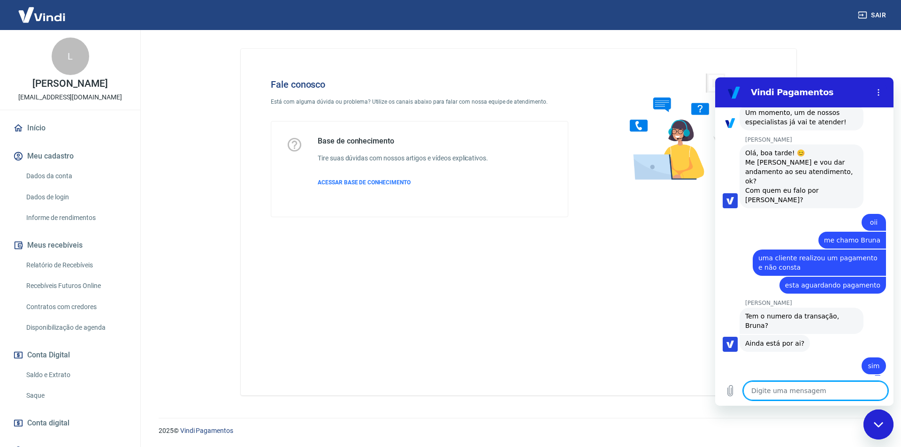
type textarea "c"
type textarea "x"
type textarea "co"
type textarea "x"
type textarea "con"
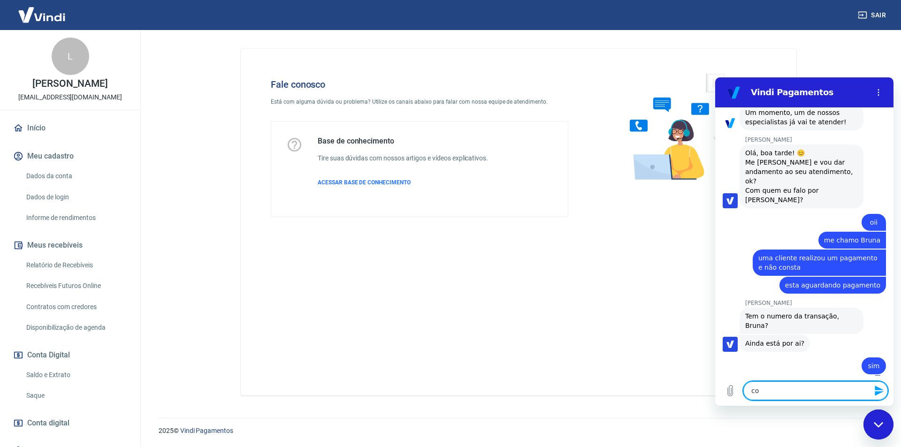
type textarea "x"
type textarea "cons"
type textarea "x"
type textarea "consi"
type textarea "x"
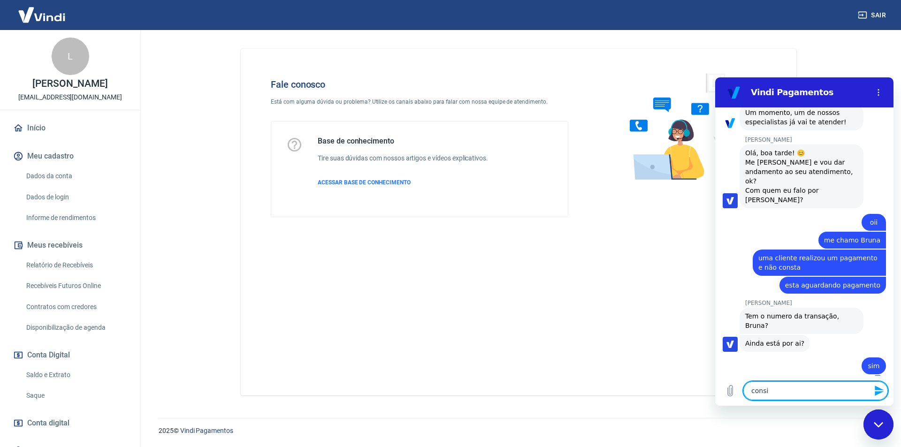
type textarea "consig"
type textarea "x"
type textarea "consigo"
type textarea "x"
type textarea "consigo"
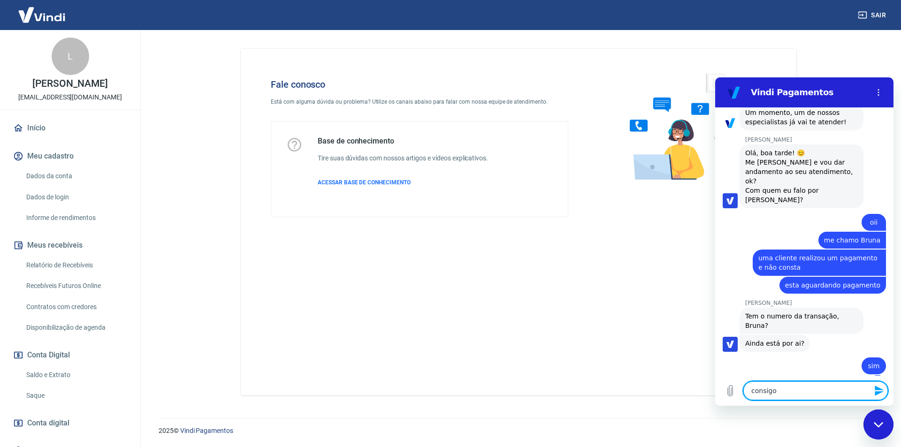
type textarea "x"
type textarea "consigo i"
type textarea "x"
type textarea "consigo in"
type textarea "x"
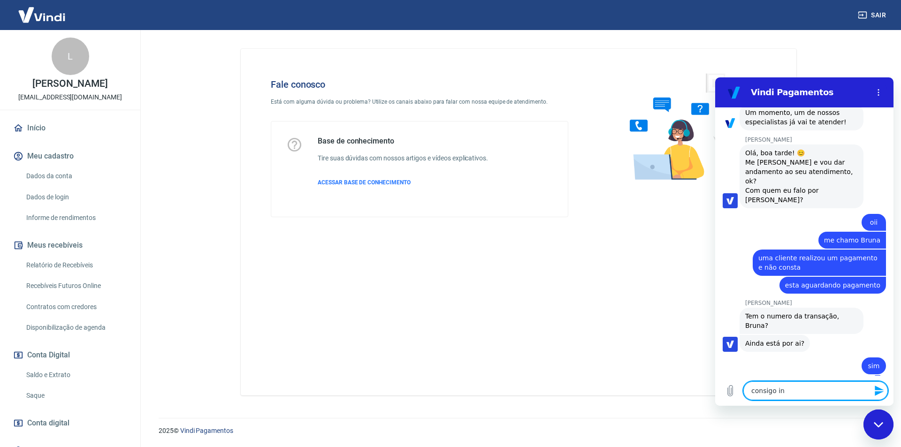
type textarea "consigo inf"
type textarea "x"
type textarea "consigo info"
type textarea "x"
type textarea "consigo infor"
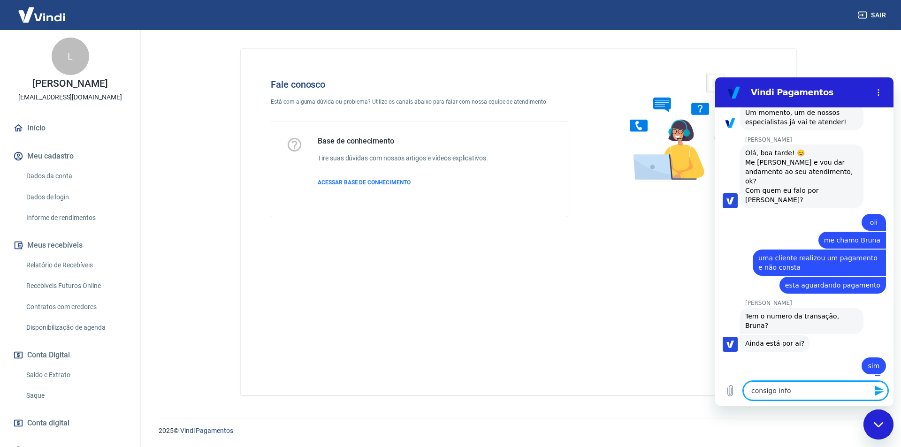
type textarea "x"
type textarea "consigo inform"
type textarea "x"
type textarea "consigo informa"
type textarea "x"
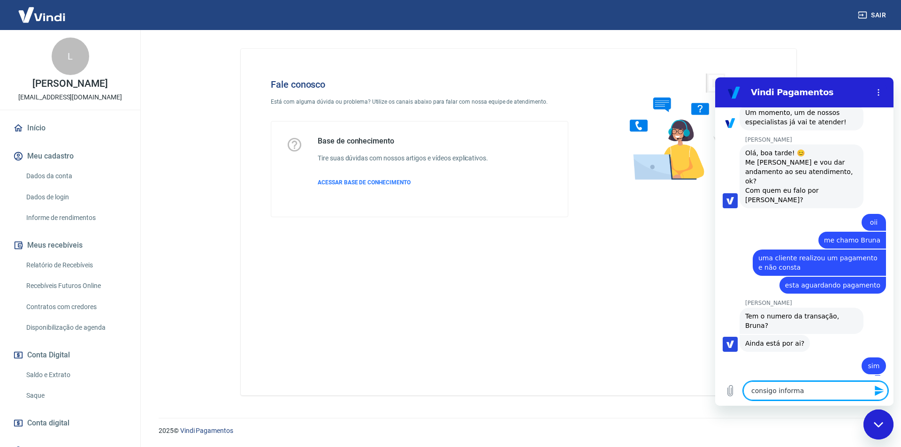
type textarea "consigo informam"
type textarea "x"
type textarea "consigo informam"
type textarea "x"
type textarea "consigo informam"
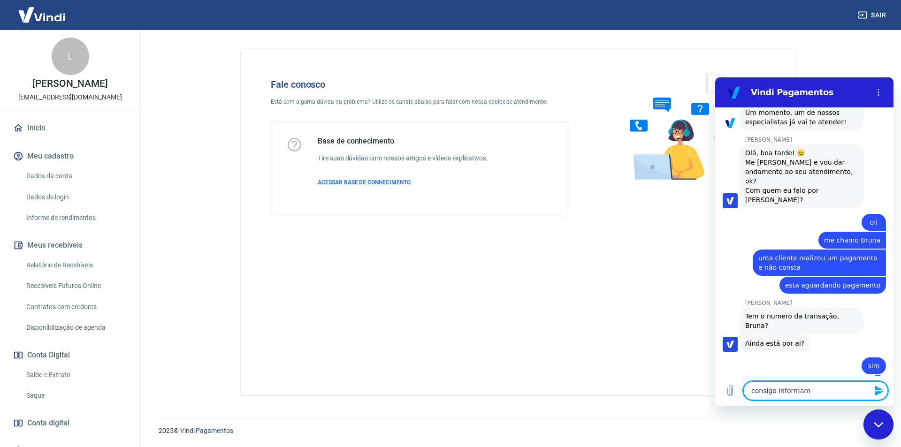
type textarea "x"
type textarea "consigo informa"
type textarea "x"
type textarea "consigo informar"
type textarea "x"
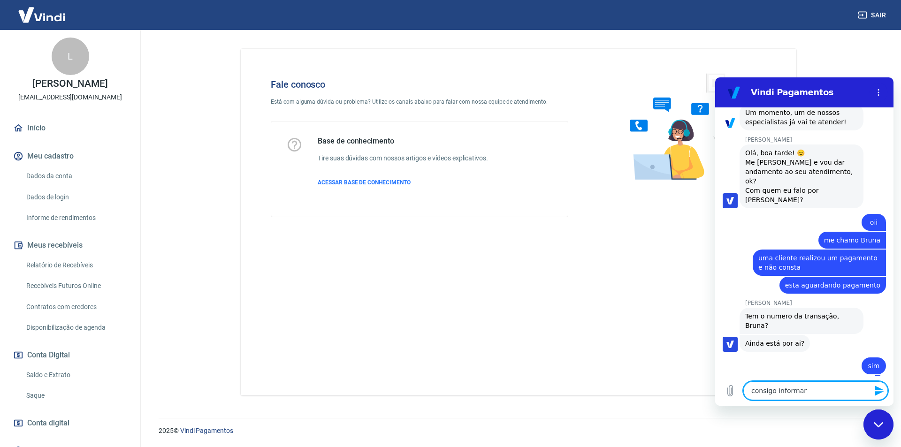
type textarea "consigo informar"
type textarea "x"
type textarea "consigo informar o"
type textarea "x"
type textarea "consigo informar o"
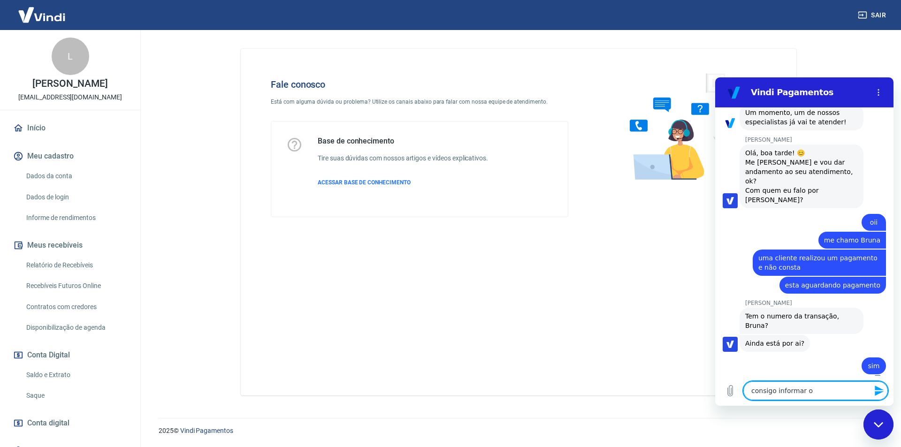
type textarea "x"
type textarea "consigo informar o n"
type textarea "x"
type textarea "consigo informar o nu"
type textarea "x"
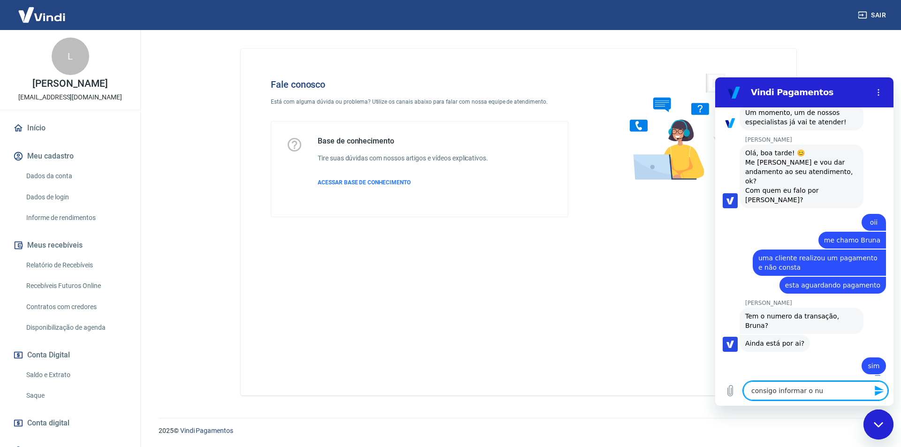
type textarea "consigo informar o num"
type textarea "x"
type textarea "consigo informar o numr"
type textarea "x"
type textarea "consigo informar o numro"
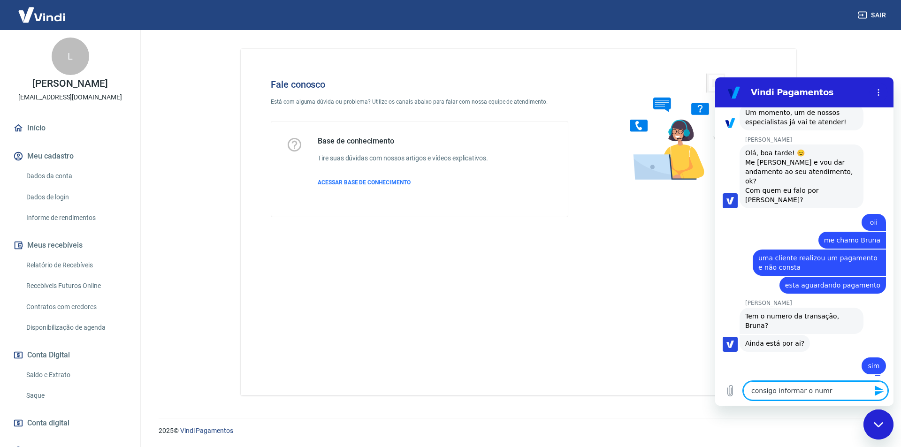
type textarea "x"
type textarea "consigo informar o numroe"
type textarea "x"
type textarea "consigo informar o numro"
type textarea "x"
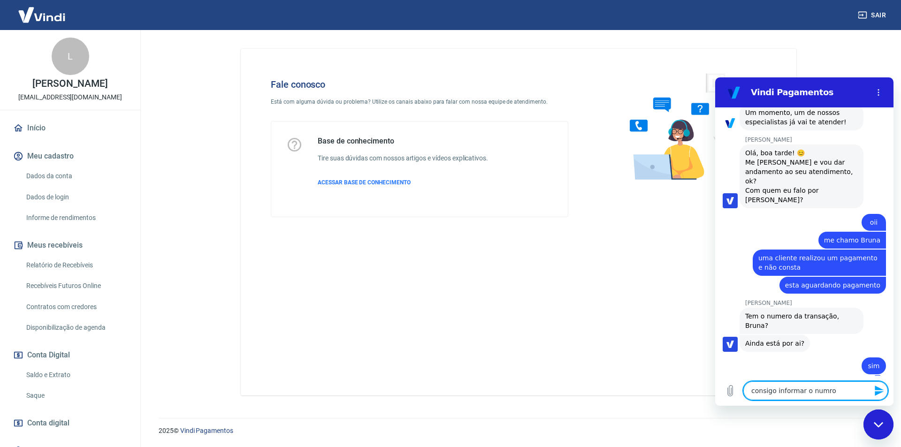
type textarea "consigo informar o numr"
type textarea "x"
type textarea "consigo informar o num"
type textarea "x"
type textarea "consigo informar o nume"
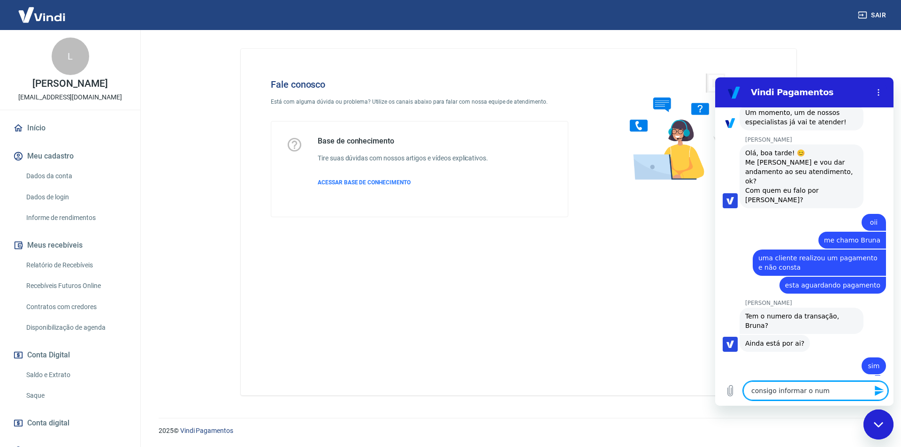
type textarea "x"
type textarea "consigo informar o numer"
type textarea "x"
type textarea "consigo informar o numero"
type textarea "x"
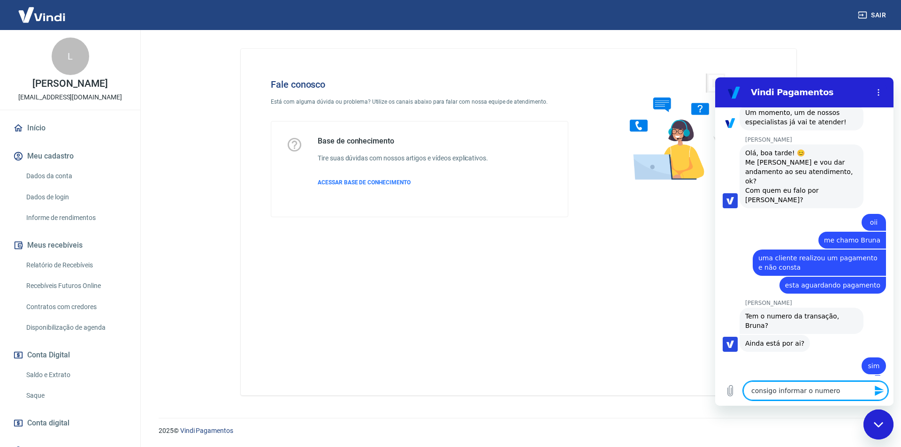
type textarea "consigo informar o numero"
type textarea "x"
type textarea "consigo informar o numero d"
type textarea "x"
type textarea "consigo informar o numero do"
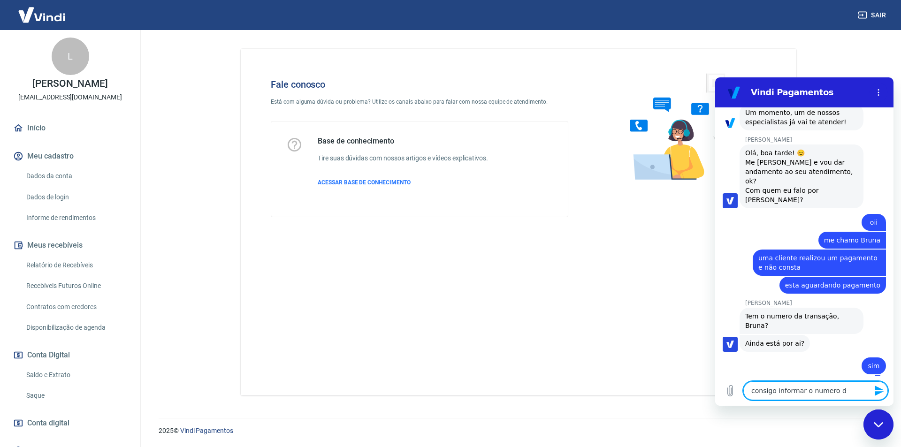
type textarea "x"
type textarea "consigo informar o numero do"
type textarea "x"
type textarea "consigo informar o numero do p"
type textarea "x"
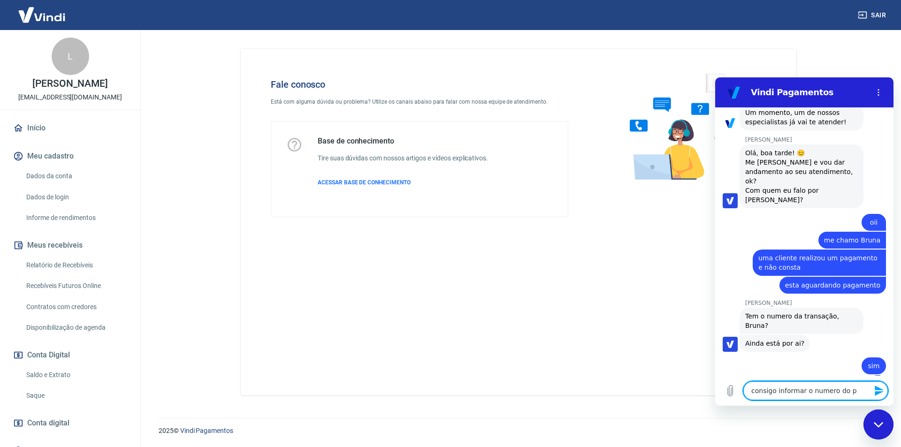
type textarea "consigo informar o numero do pe"
type textarea "x"
type textarea "consigo informar o numero do ped"
type textarea "x"
type textarea "consigo informar o numero do pedi"
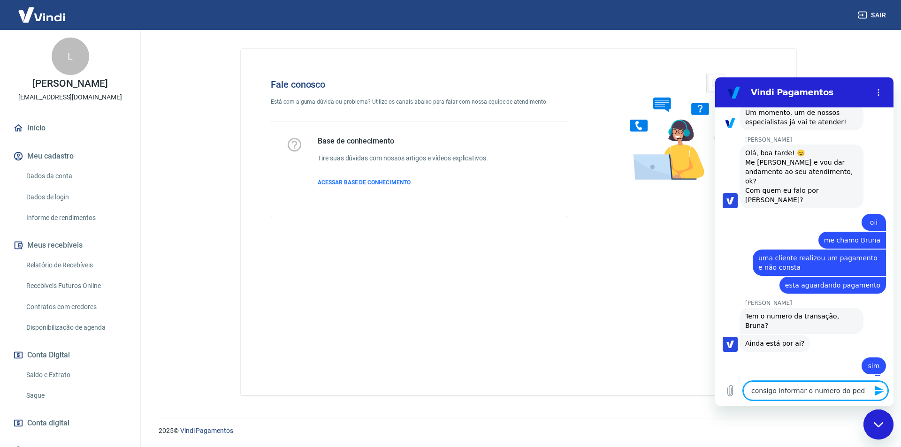
type textarea "x"
type textarea "consigo informar o numero do pedid"
type textarea "x"
type textarea "consigo informar o numero do pedido"
type textarea "x"
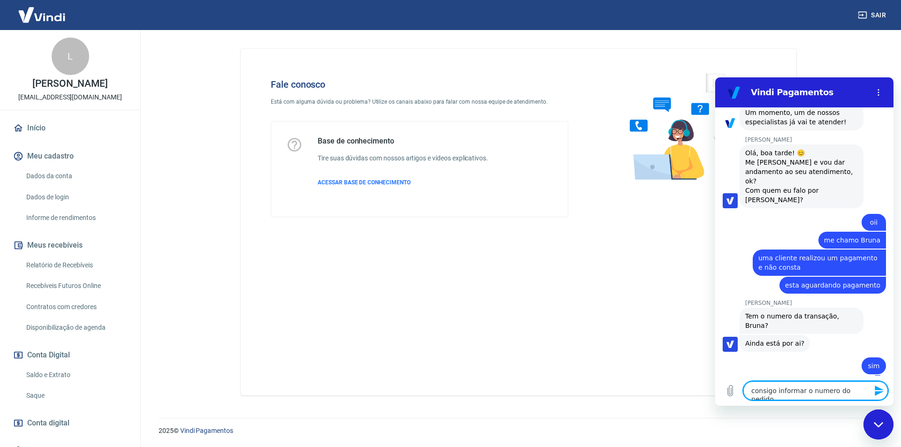
type textarea "consigo informar o numero do pedido?"
type textarea "x"
type textarea "consigo informar o numero do pedido?"
type textarea "x"
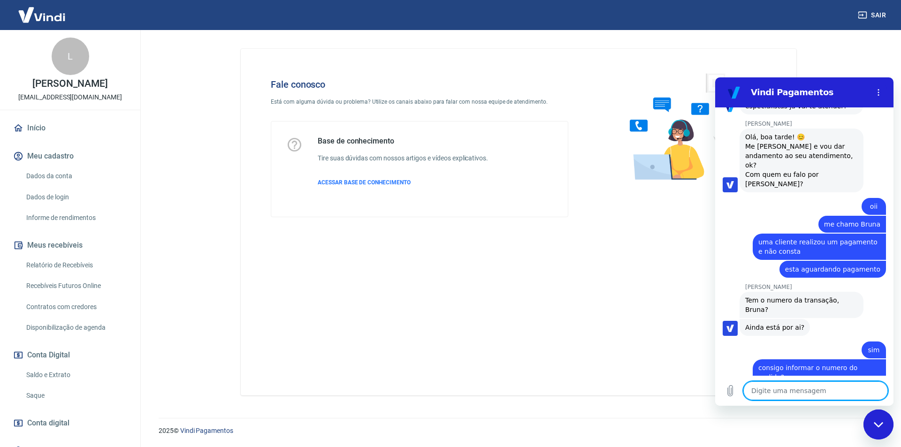
scroll to position [1155, 0]
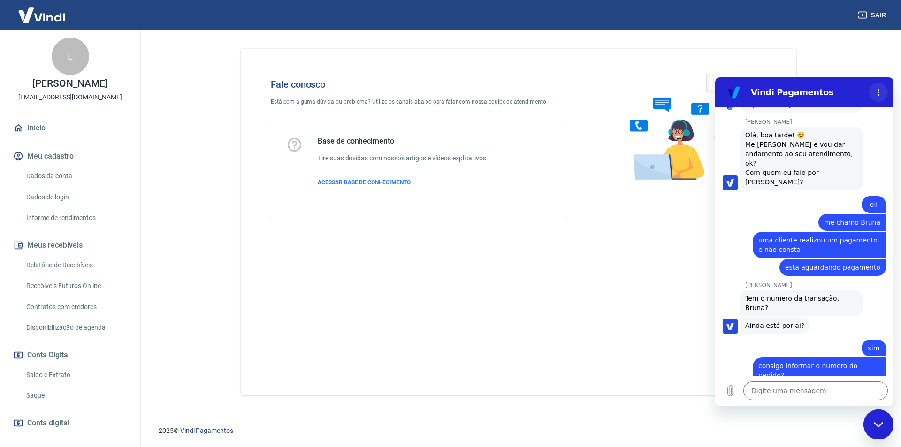
click at [879, 94] on icon "Menu de opções" at bounding box center [878, 93] width 8 height 8
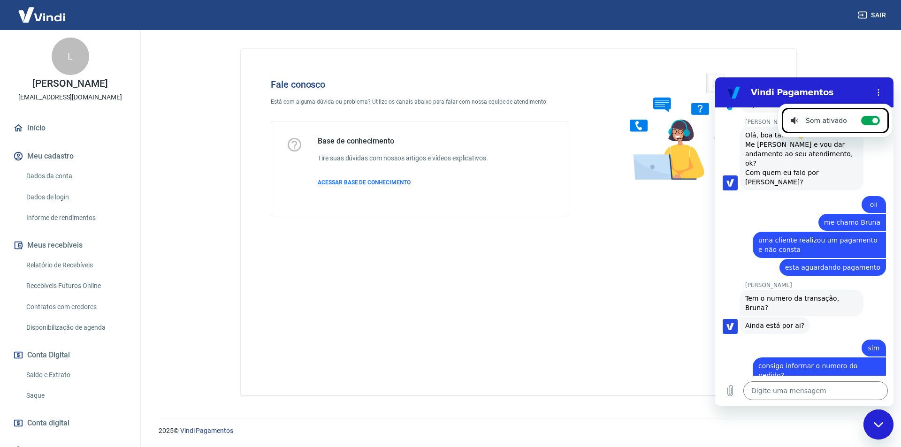
click at [808, 334] on div "diz: sim" at bounding box center [800, 345] width 171 height 23
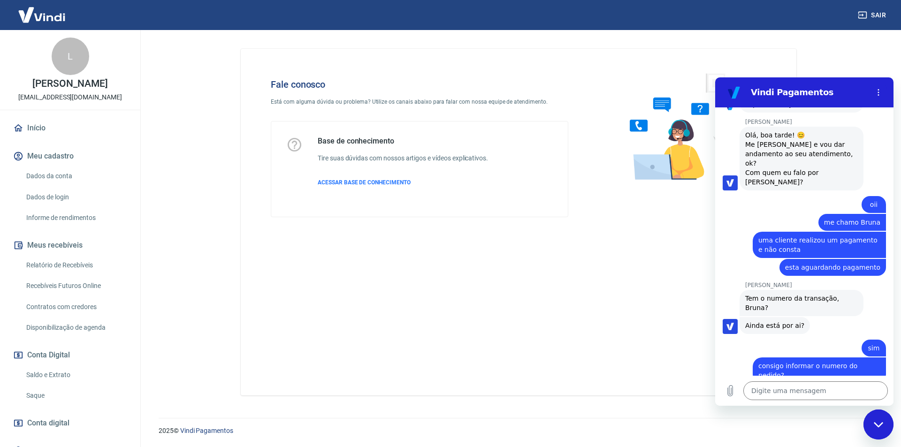
type textarea "x"
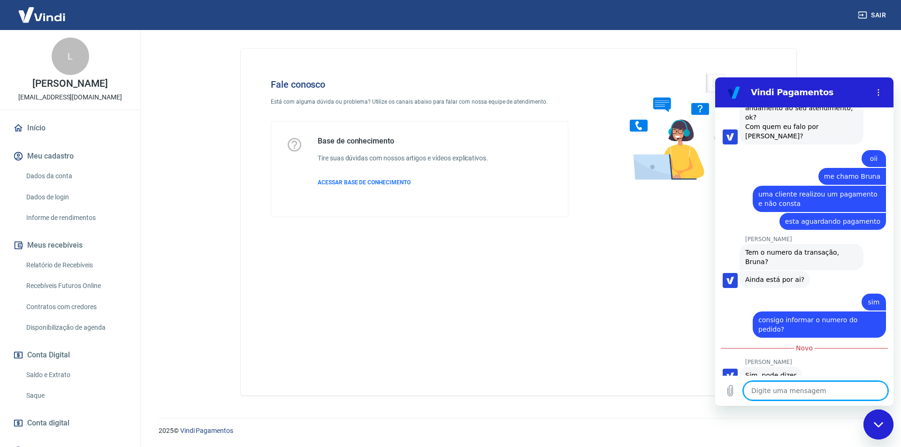
paste textarea "228310634"
type textarea "228310634"
type textarea "x"
type textarea "228310634"
type textarea "x"
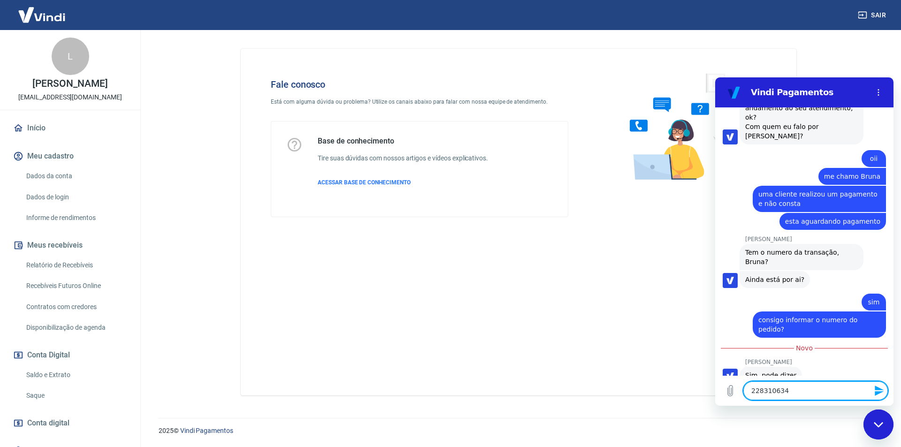
type textarea "228310634 n"
type textarea "x"
type textarea "228310634 nu"
type textarea "x"
type textarea "228310634 num"
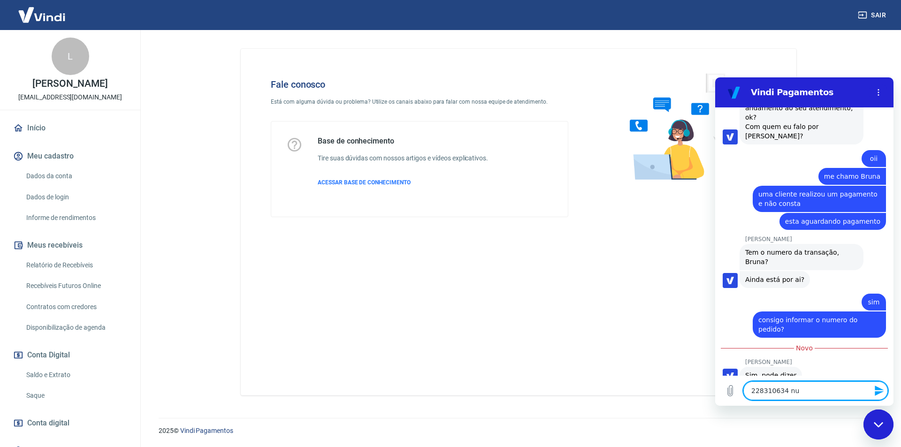
type textarea "x"
click at [398, 278] on div "Fale conosco Está com alguma dúvida ou problema? Utilize os canais abaixo para …" at bounding box center [518, 222] width 555 height 347
click at [820, 392] on textarea "228310634 num" at bounding box center [815, 390] width 144 height 19
type textarea "228310634 nume"
type textarea "x"
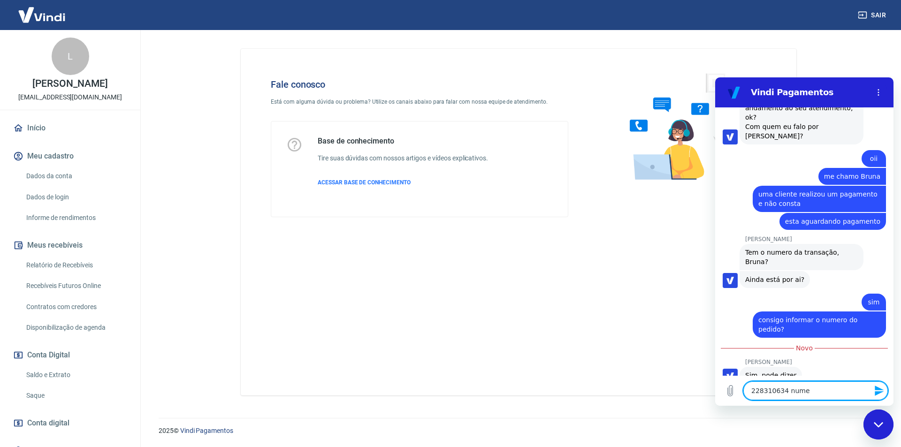
type textarea "228310634 numer"
type textarea "x"
type textarea "228310634 numero"
type textarea "x"
type textarea "228310634 numero"
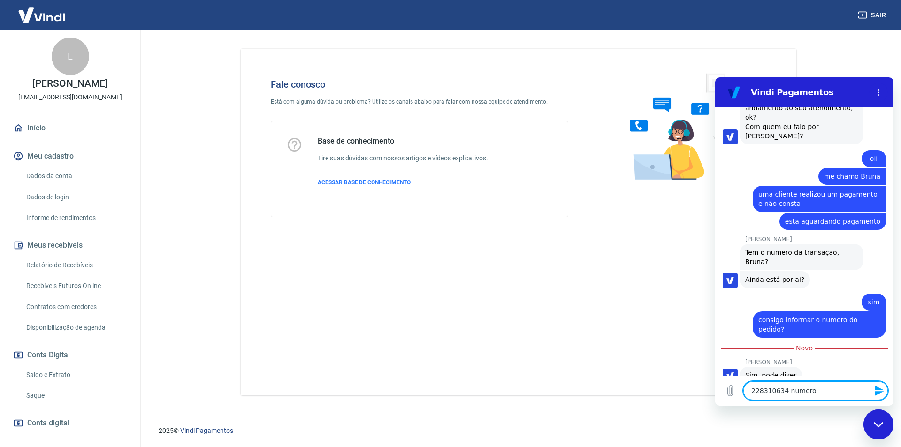
type textarea "x"
type textarea "228310634 numero d"
type textarea "x"
type textarea "228310634 numero da"
type textarea "x"
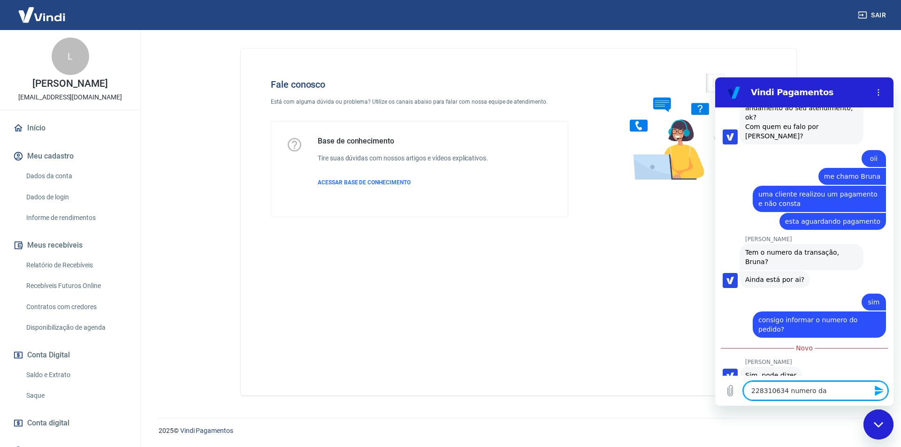
type textarea "228310634 numero da"
type textarea "x"
type textarea "228310634 numero da t"
type textarea "x"
type textarea "228310634 numero da tr"
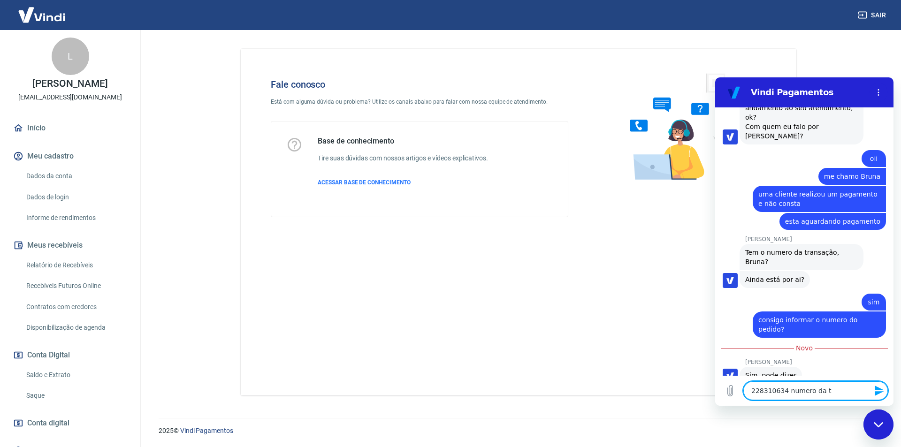
type textarea "x"
type textarea "228310634 numero da t"
type textarea "x"
type textarea "228310634 numero da"
type textarea "x"
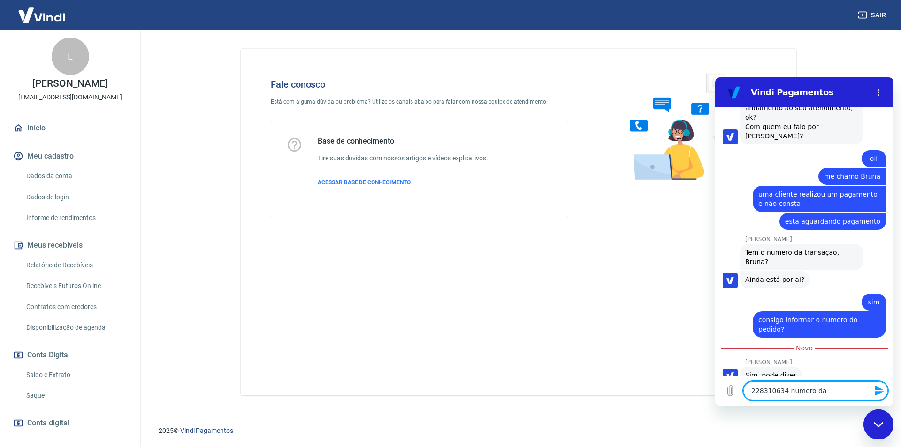
type textarea "228310634 numero da t"
type textarea "x"
type textarea "228310634 numero da tr"
type textarea "x"
type textarea "228310634 numero da tra"
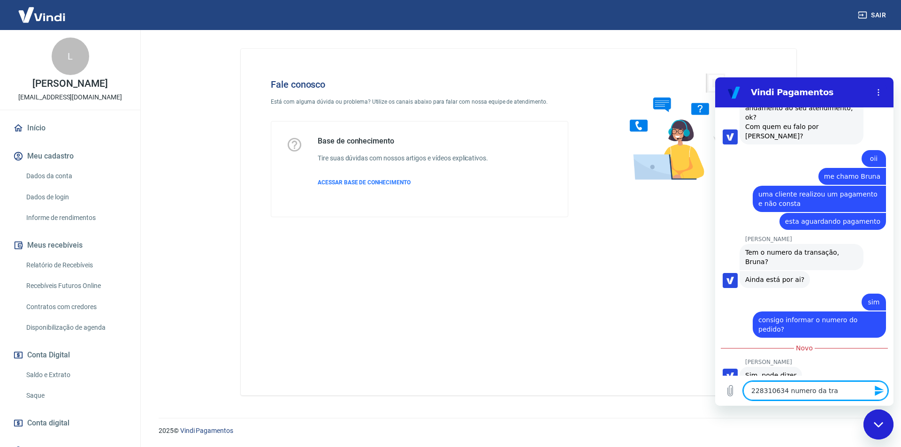
type textarea "x"
type textarea "228310634 numero da tran"
type textarea "x"
type textarea "228310634 numero da trans"
type textarea "x"
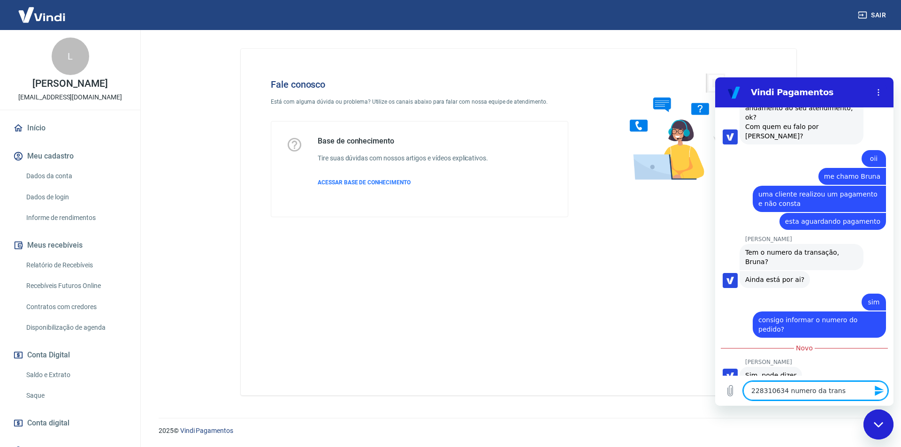
type textarea "228310634 numero da transa"
type textarea "x"
type textarea "228310634 numero da transaç"
type textarea "x"
type textarea "228310634 numero da transaçã"
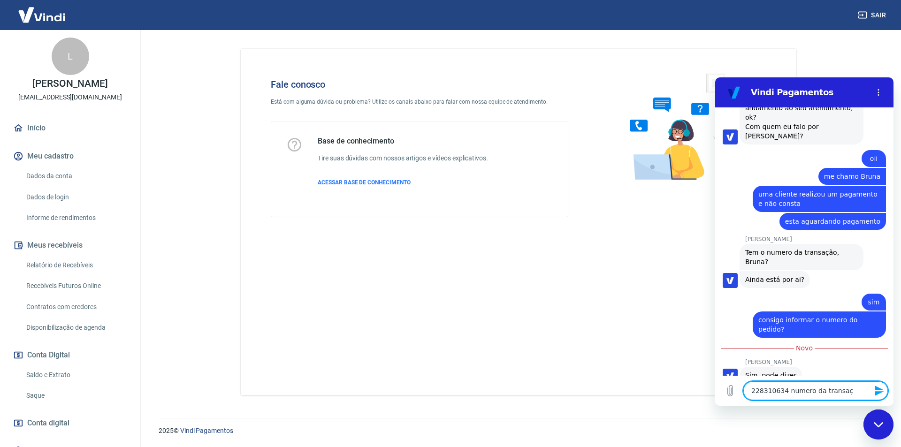
type textarea "x"
type textarea "228310634 numero da transação"
type textarea "x"
type textarea "228310634 numero da transação"
type textarea "x"
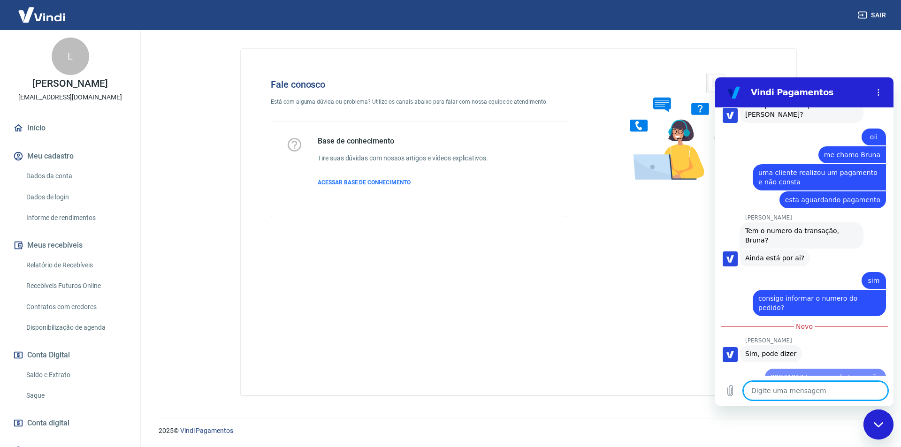
type textarea "x"
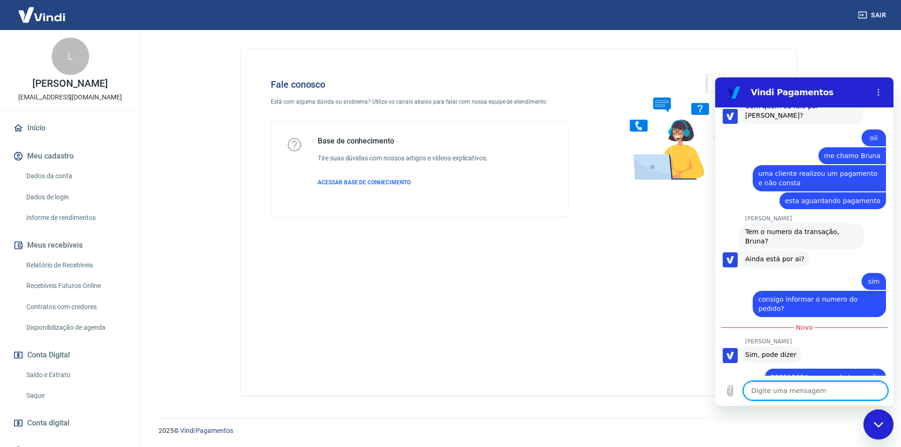
scroll to position [1224, 0]
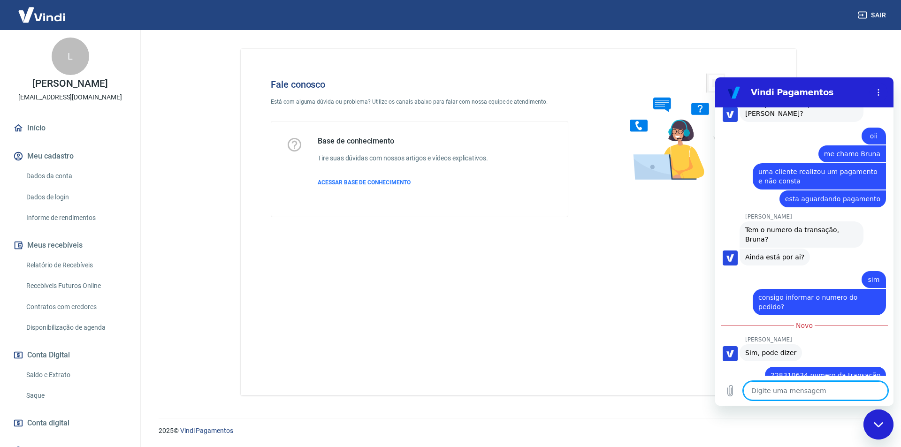
type textarea "2"
type textarea "x"
type textarea "24"
type textarea "x"
type textarea "248"
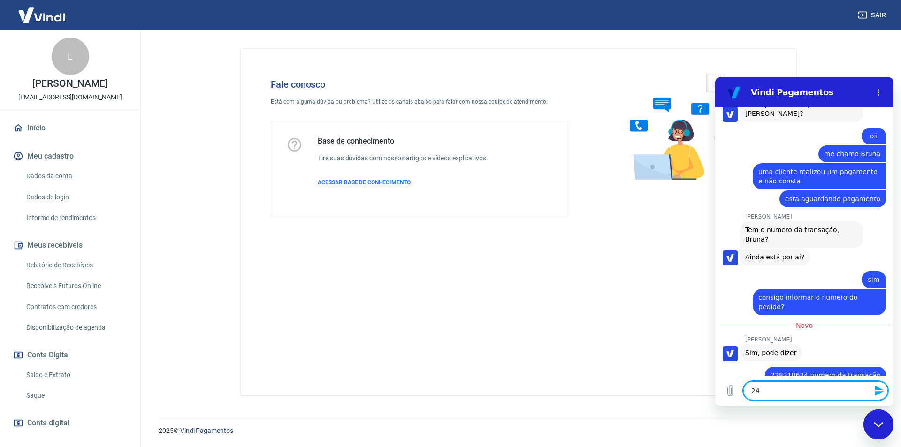
type textarea "x"
type textarea "2485"
type textarea "x"
type textarea "24850"
type textarea "x"
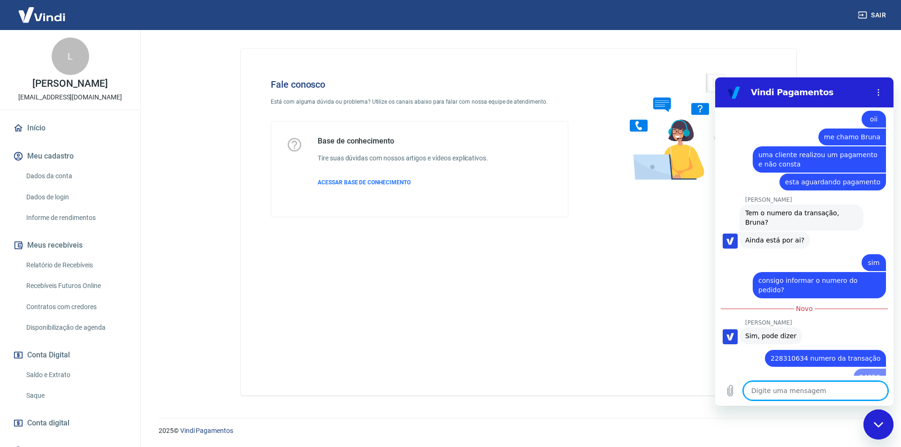
type textarea "x"
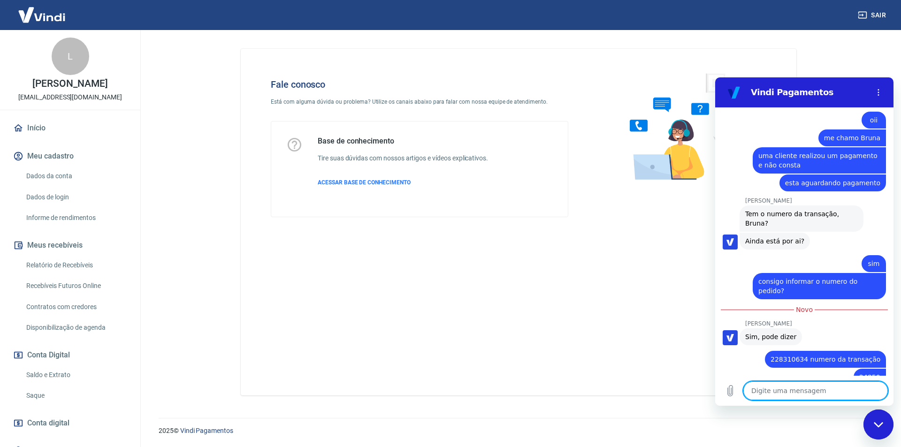
scroll to position [1242, 0]
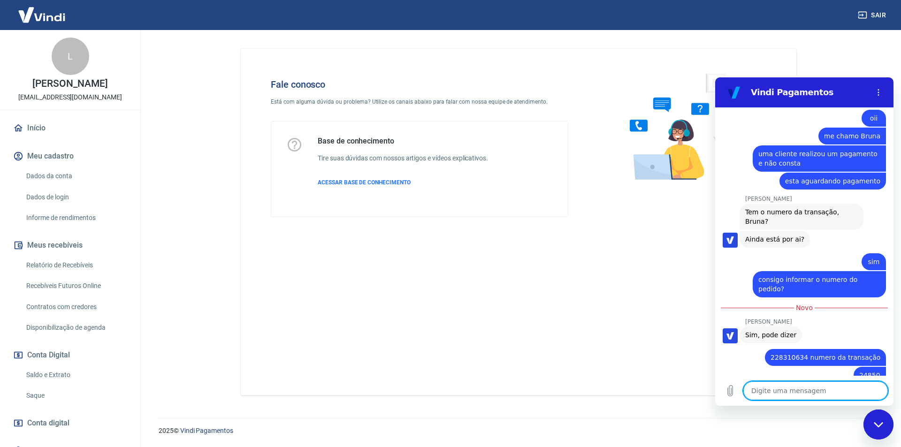
type textarea "n"
type textarea "x"
type textarea "nu"
type textarea "x"
type textarea "num"
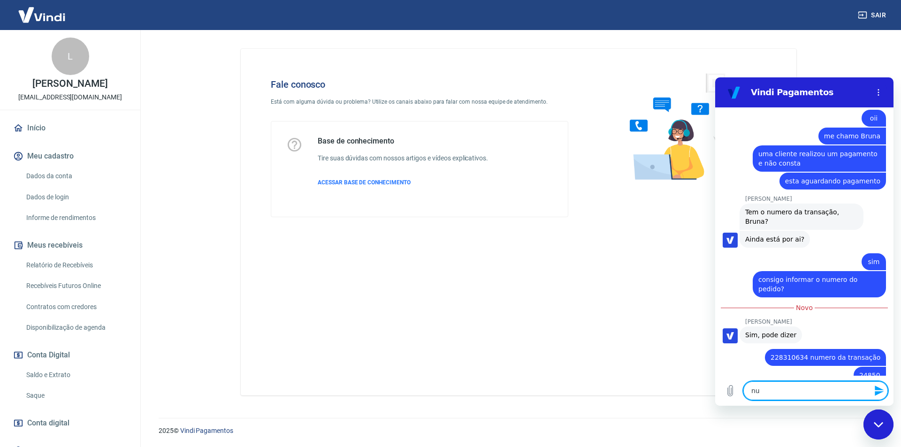
type textarea "x"
type textarea "nume"
type textarea "x"
type textarea "numer"
type textarea "x"
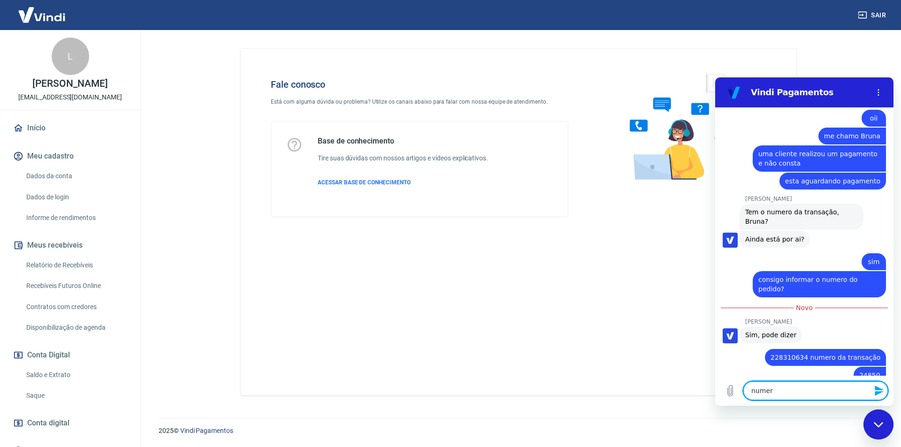
type textarea "numero"
type textarea "x"
type textarea "numero"
type textarea "x"
type textarea "numero d"
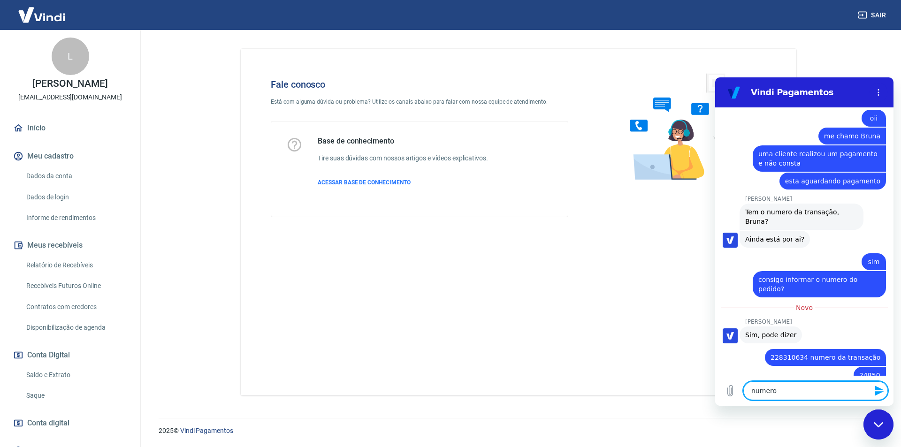
type textarea "x"
type textarea "numero do"
type textarea "x"
type textarea "numero do"
type textarea "x"
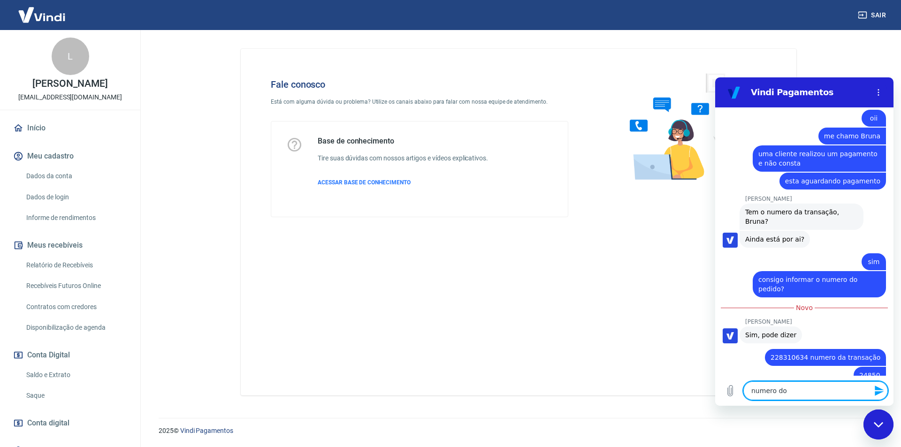
type textarea "numero do p"
type textarea "x"
type textarea "numero do pd"
type textarea "x"
type textarea "numero do pdi"
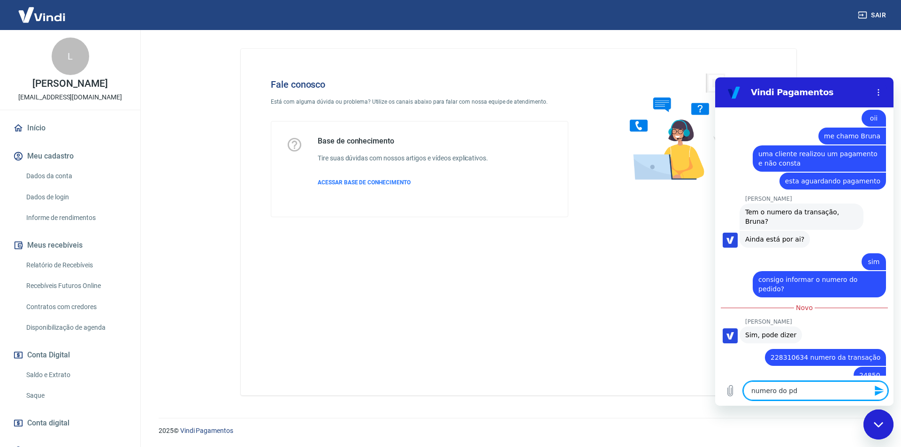
type textarea "x"
type textarea "numero do pdid"
type textarea "x"
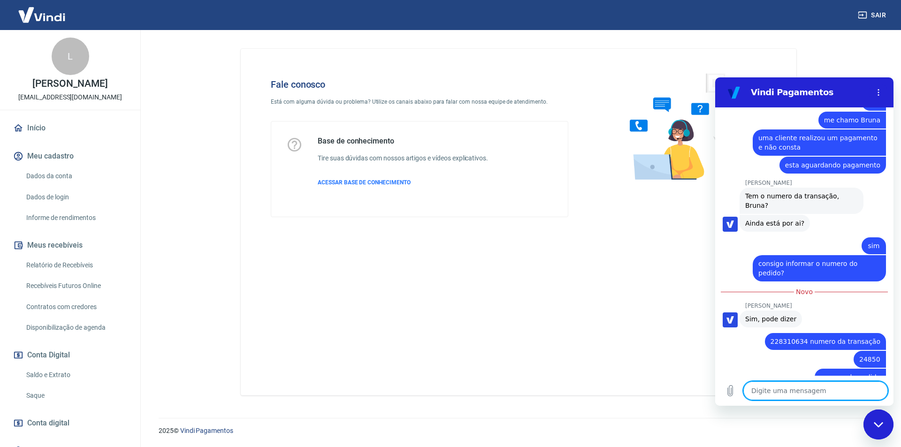
scroll to position [1260, 0]
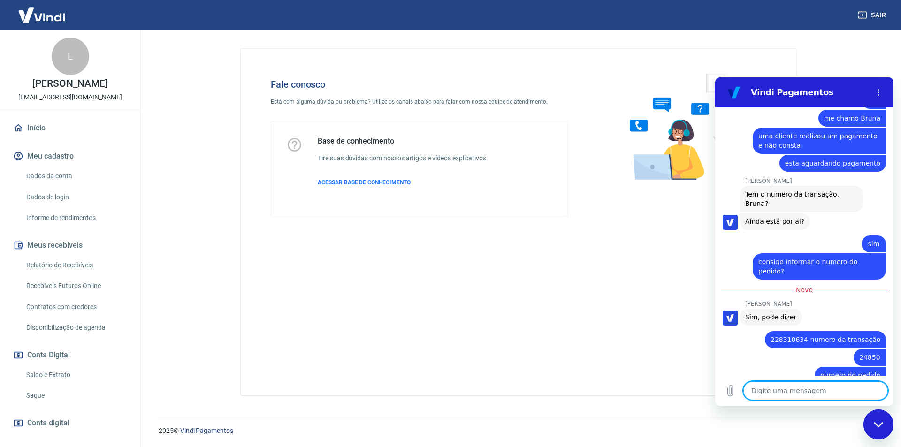
click at [820, 389] on textarea at bounding box center [815, 390] width 144 height 19
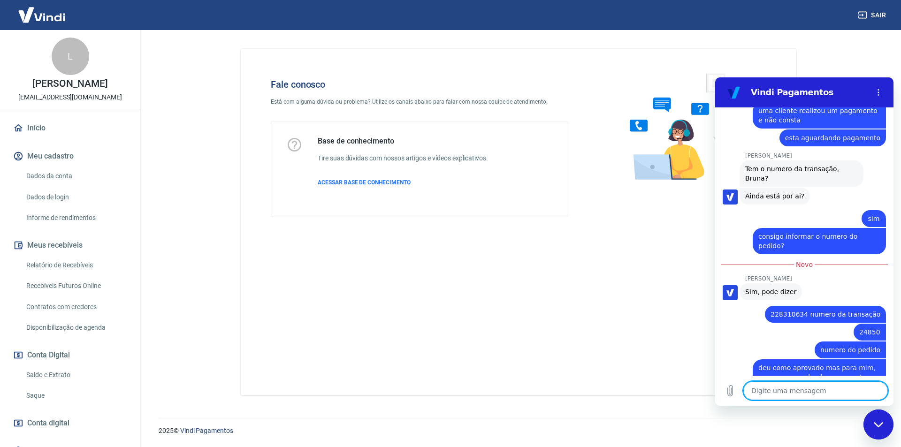
scroll to position [1287, 0]
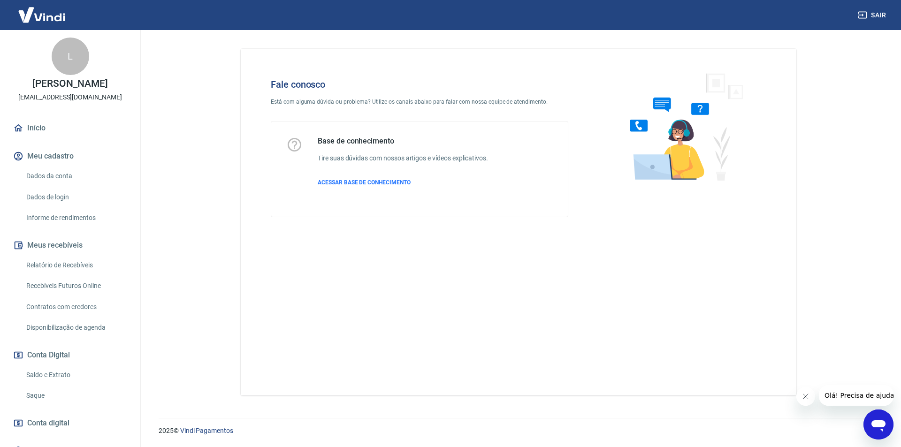
click at [870, 415] on div "Abrir janela de mensagens" at bounding box center [878, 424] width 28 height 28
